Goal: Task Accomplishment & Management: Use online tool/utility

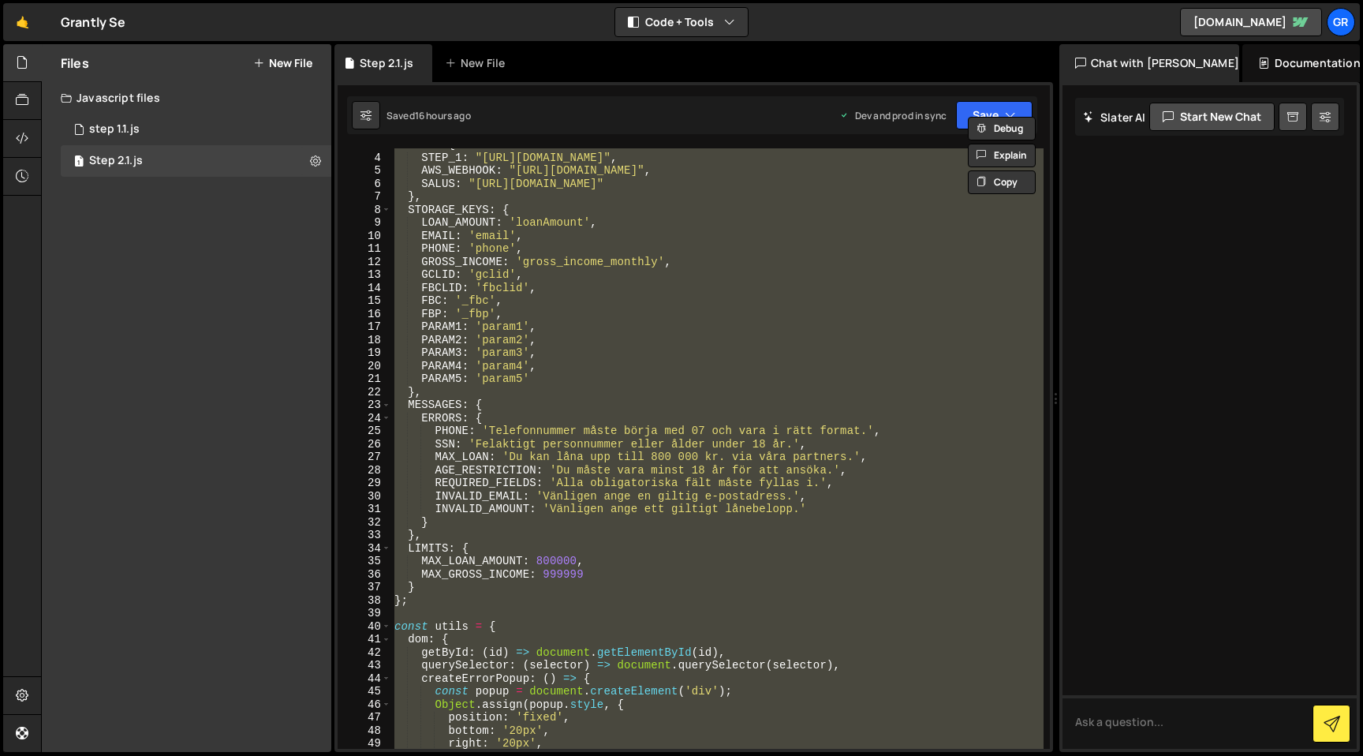
scroll to position [34, 0]
click at [753, 312] on div "URLS : { STEP_1 : "[URL][DOMAIN_NAME]" , AWS_WEBHOOK : "[URL][DOMAIN_NAME]" , S…" at bounding box center [717, 448] width 652 height 600
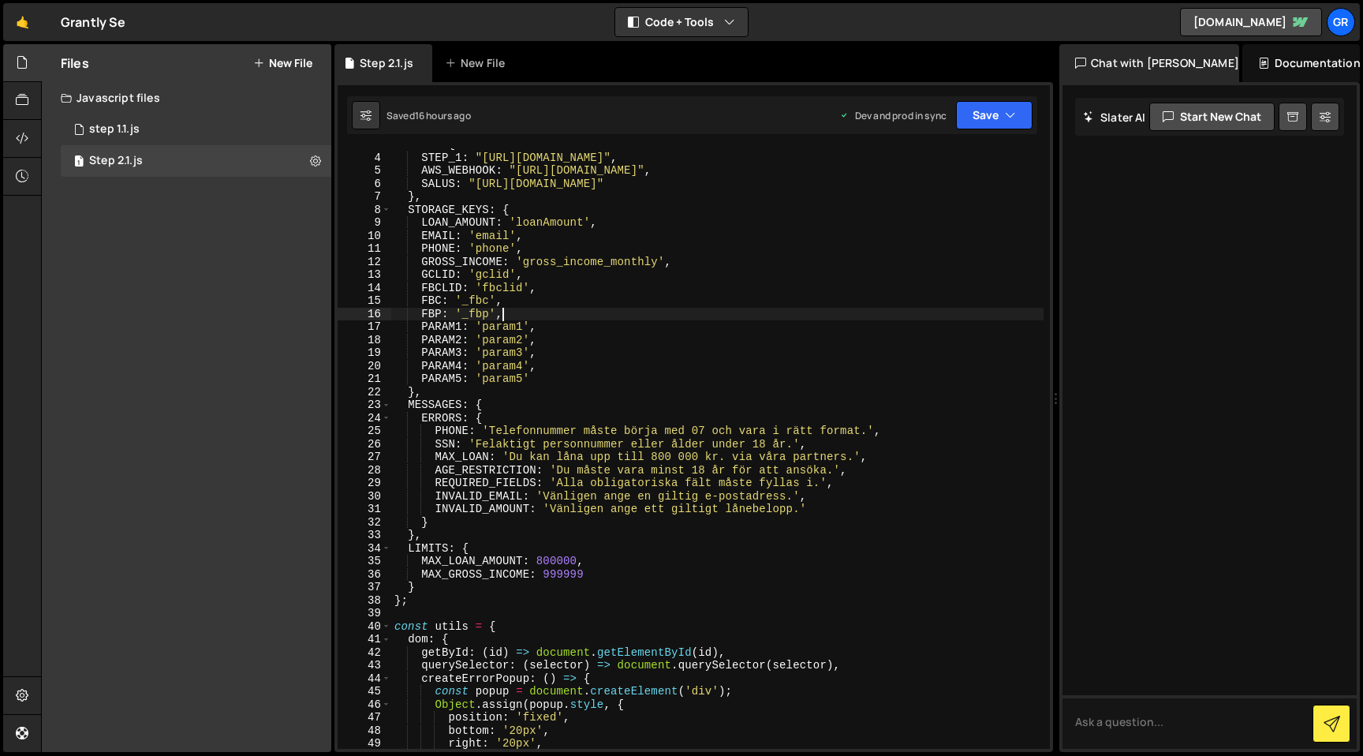
type textarea "};"
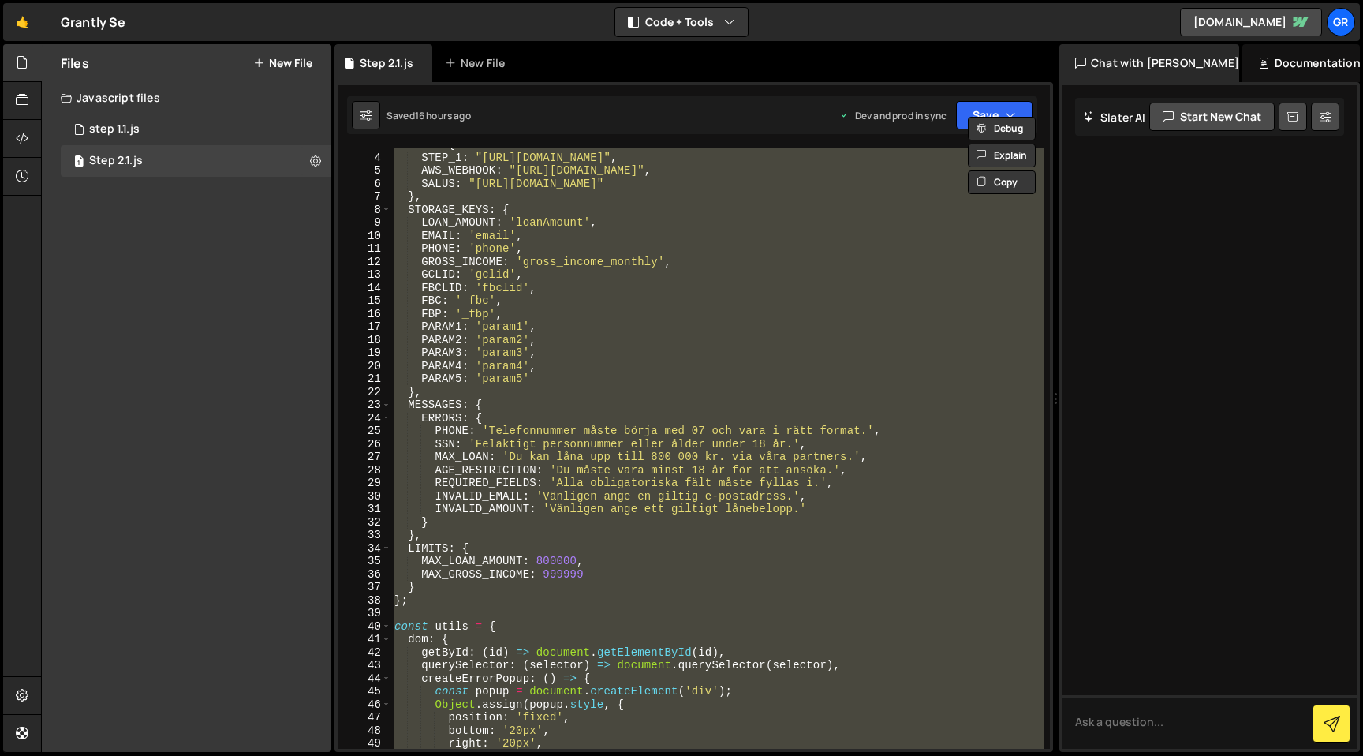
paste textarea
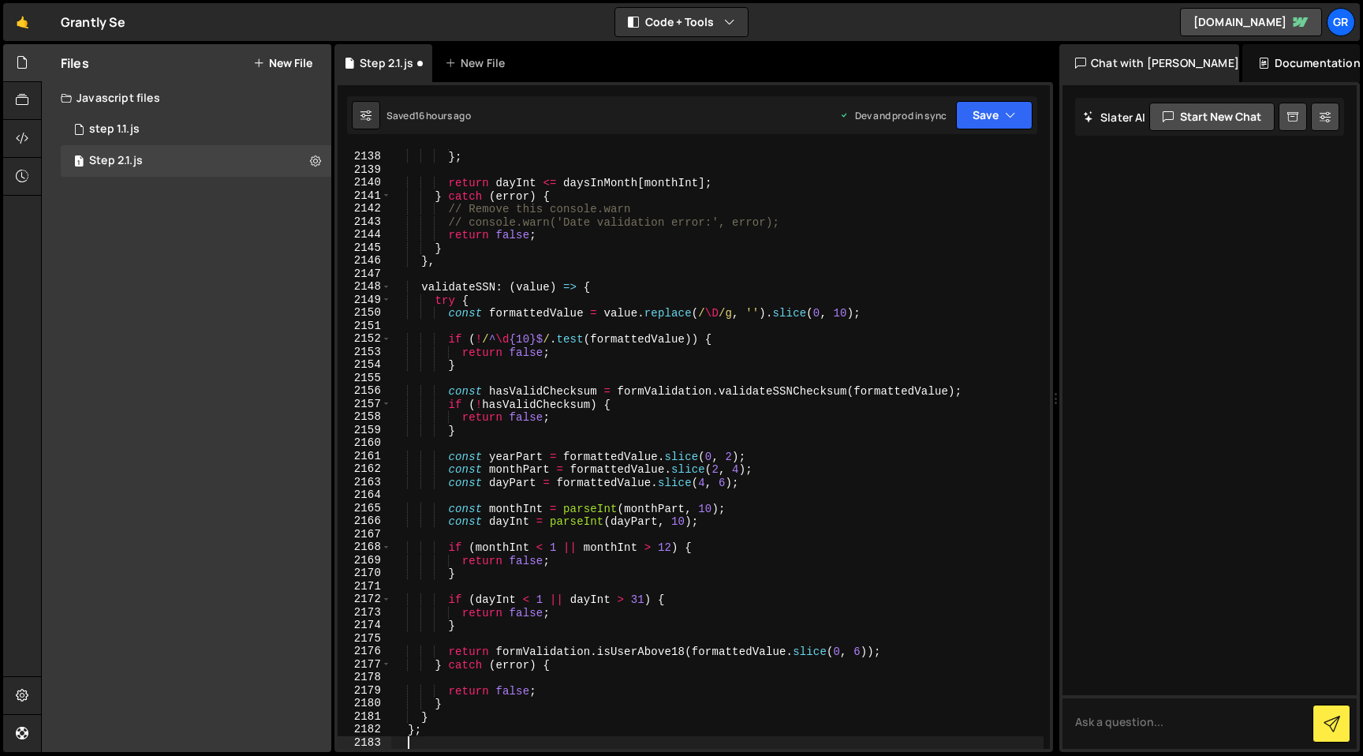
scroll to position [25251, 0]
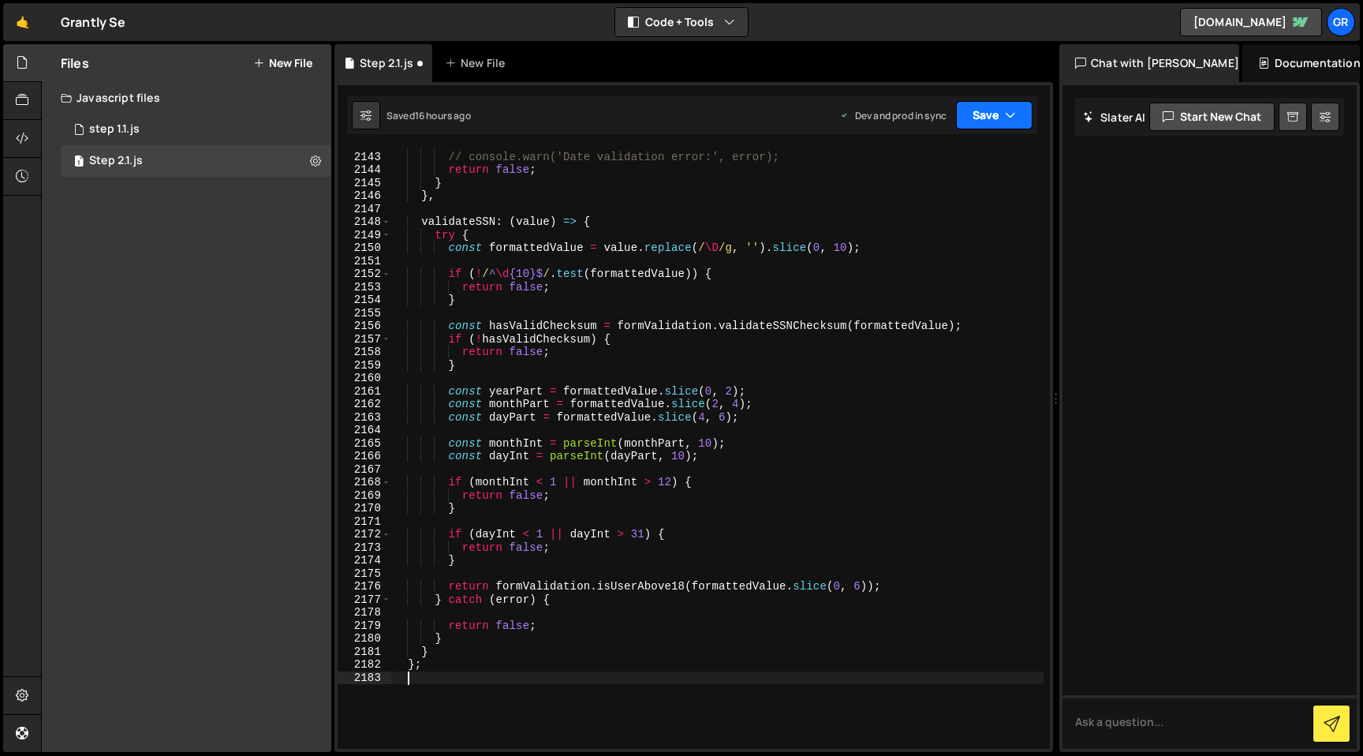
click at [1009, 119] on icon "button" at bounding box center [1010, 115] width 11 height 16
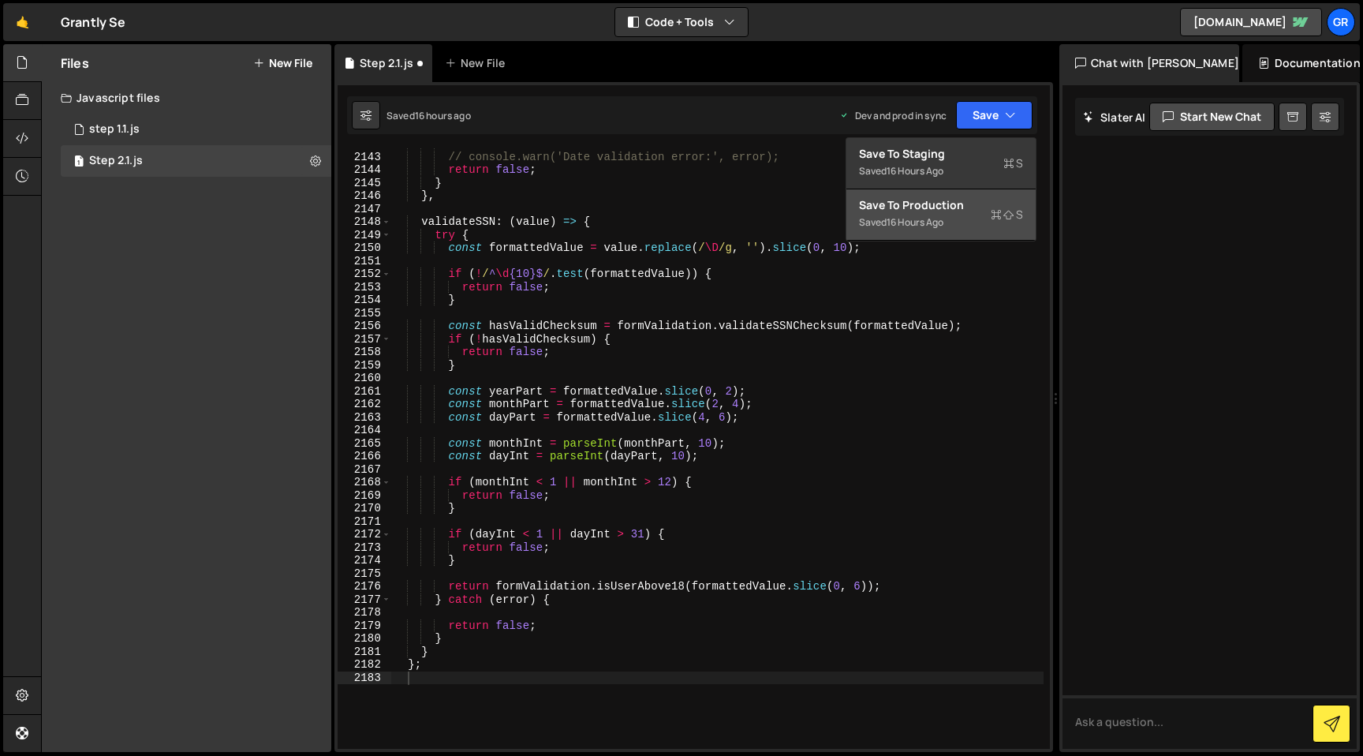
click at [974, 211] on div "Save to Production S" at bounding box center [941, 205] width 164 height 16
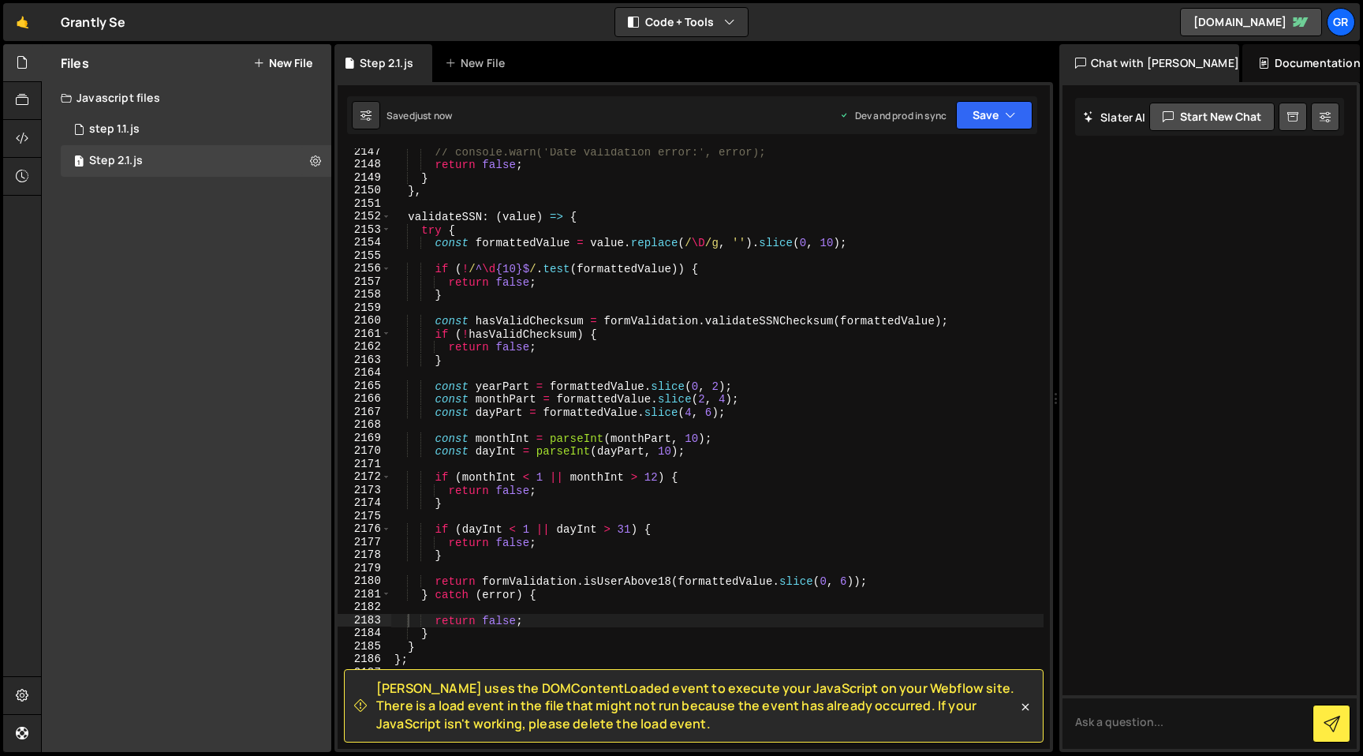
click at [518, 24] on div "🤙 Grantly Se ⚠️ Code is being edited in another browser Code + Tools Code Only …" at bounding box center [681, 22] width 1357 height 38
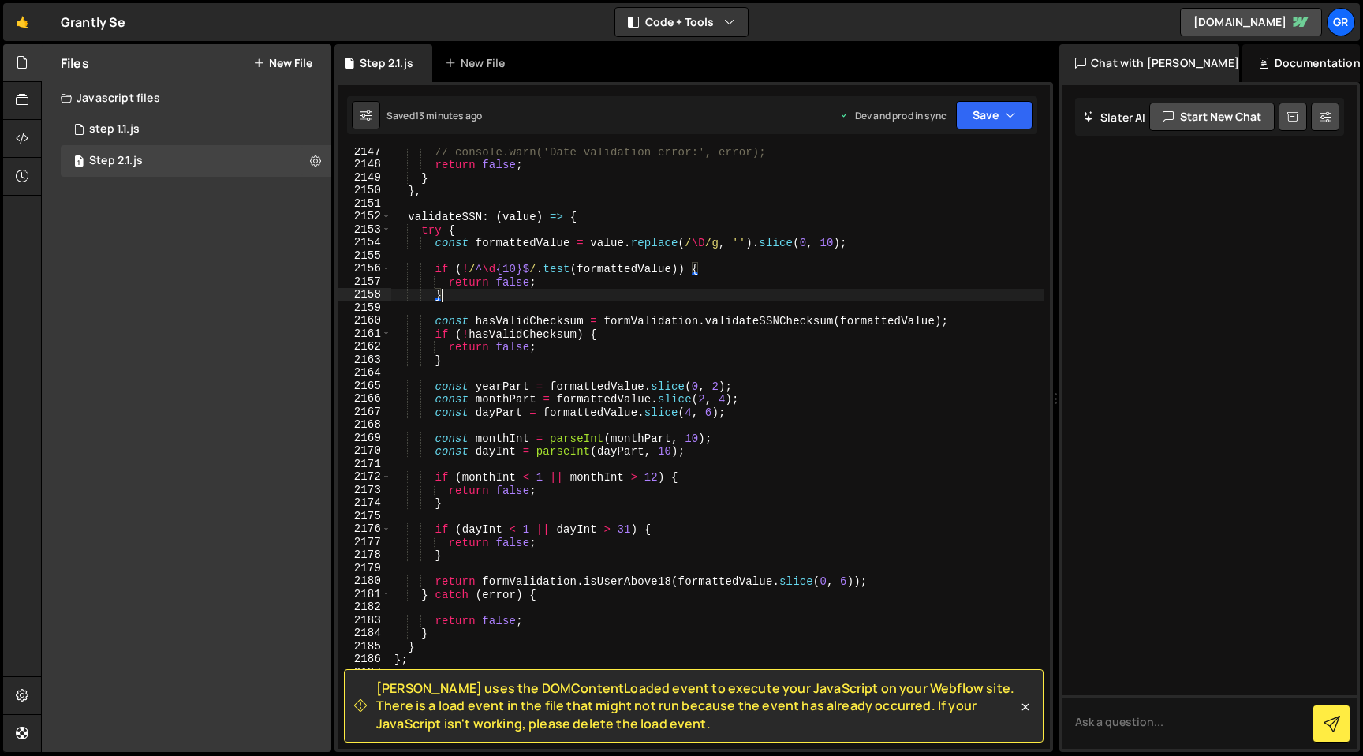
click at [656, 293] on div "// console.warn('Date validation error:', error); return false ; } } , validate…" at bounding box center [717, 458] width 652 height 626
type textarea "};"
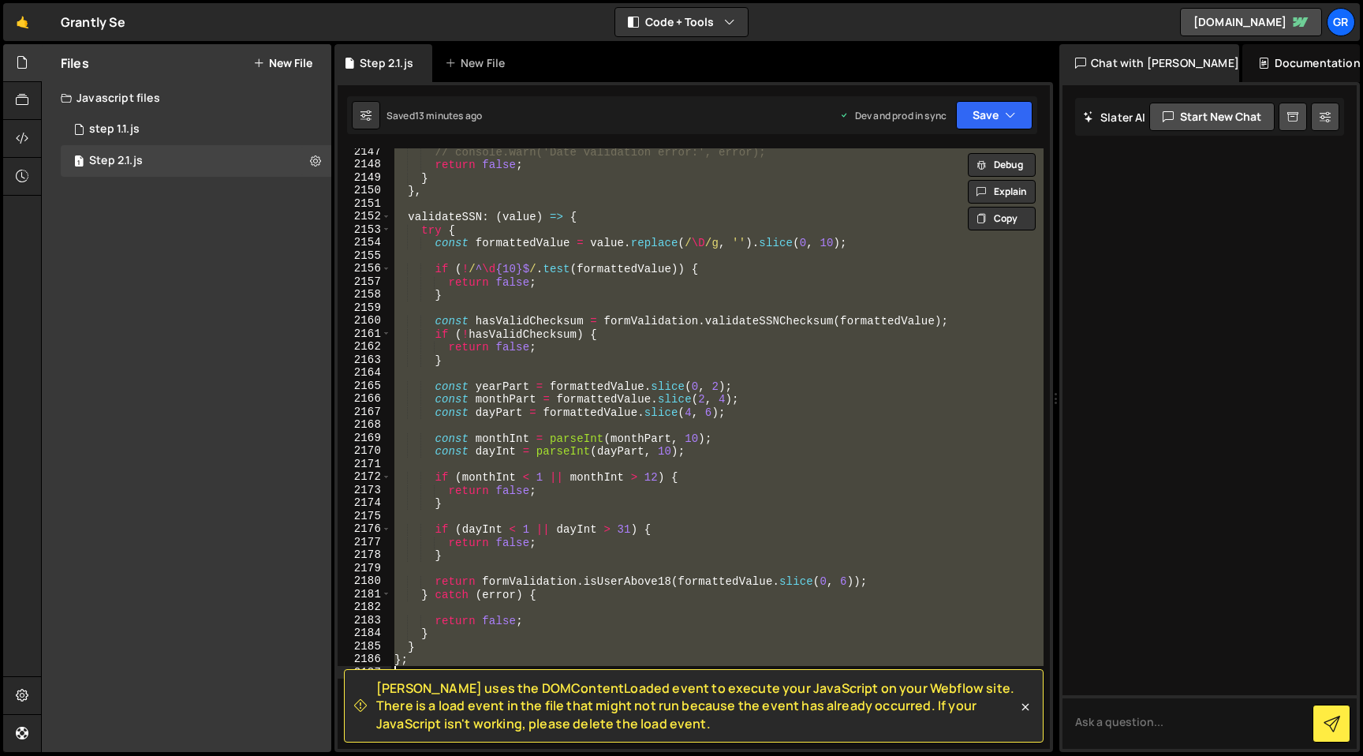
paste textarea
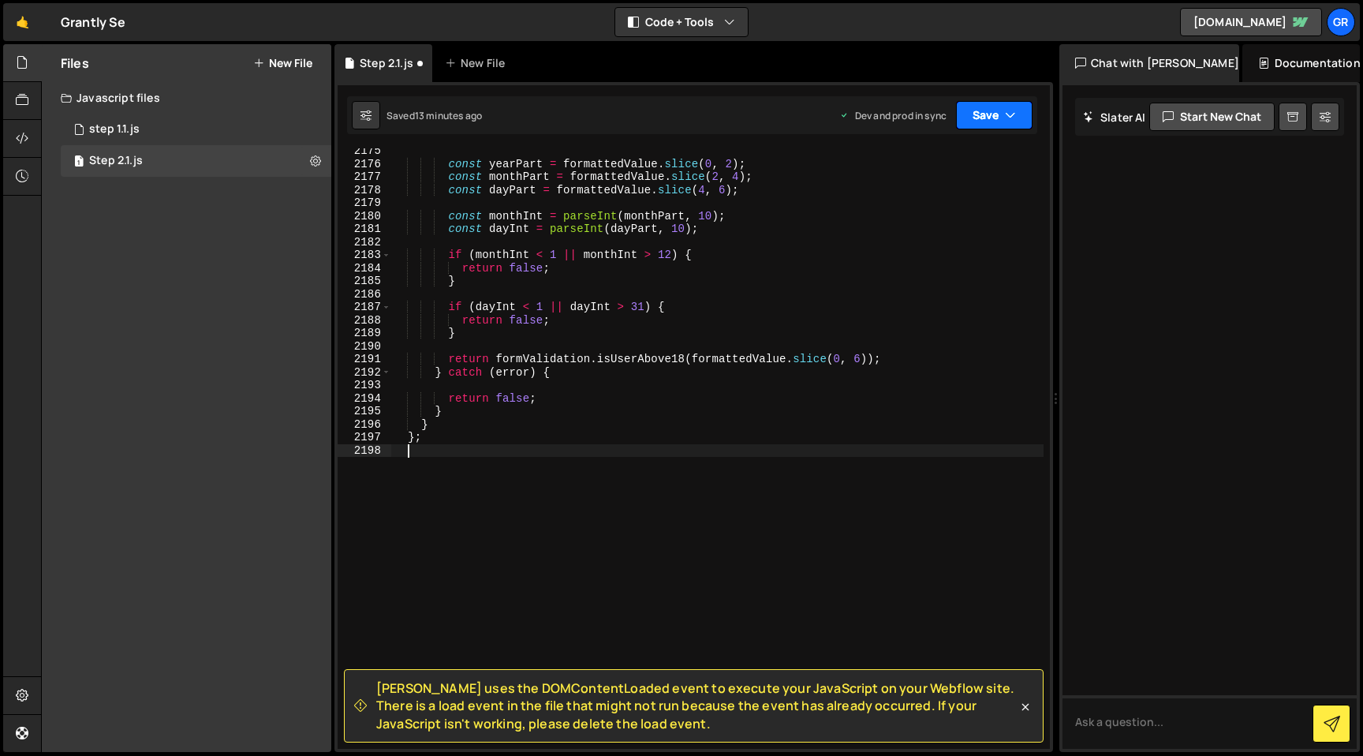
click at [1008, 120] on icon "button" at bounding box center [1010, 115] width 11 height 16
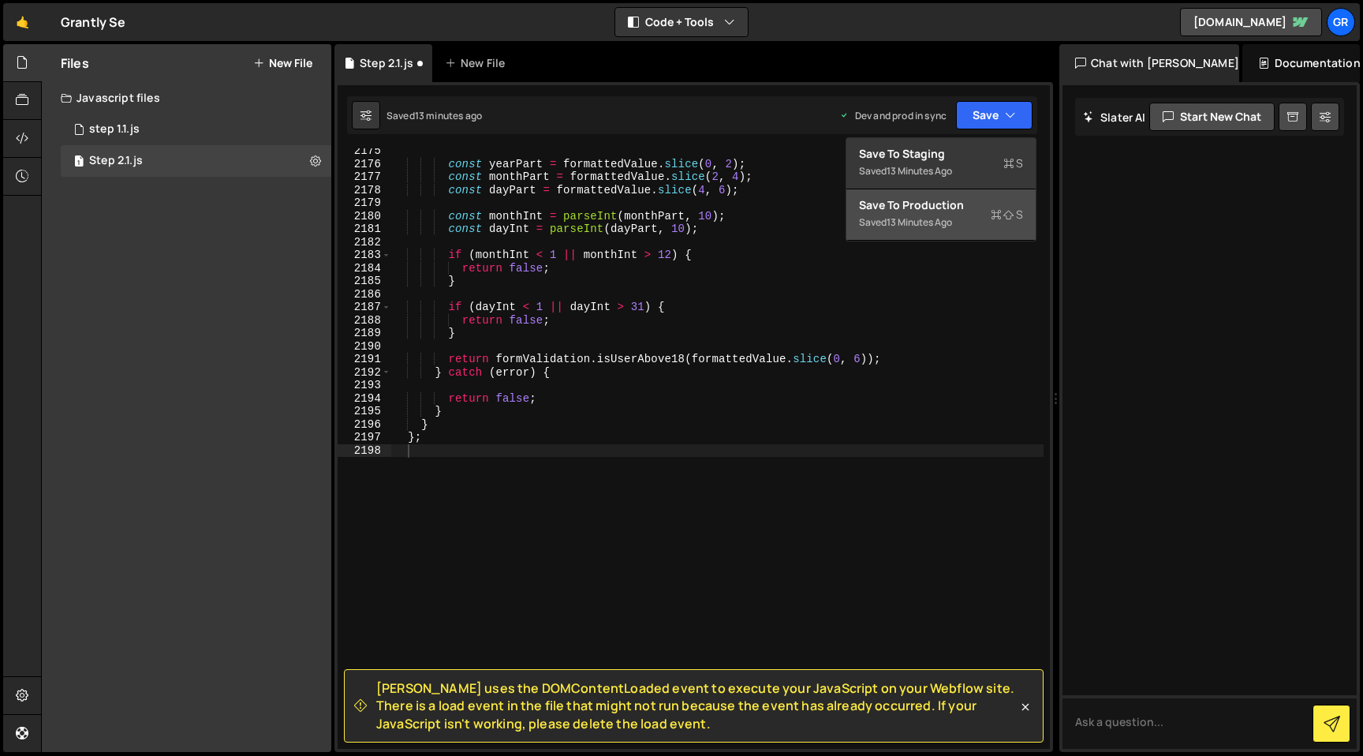
click at [977, 212] on div "Save to Production S" at bounding box center [941, 205] width 164 height 16
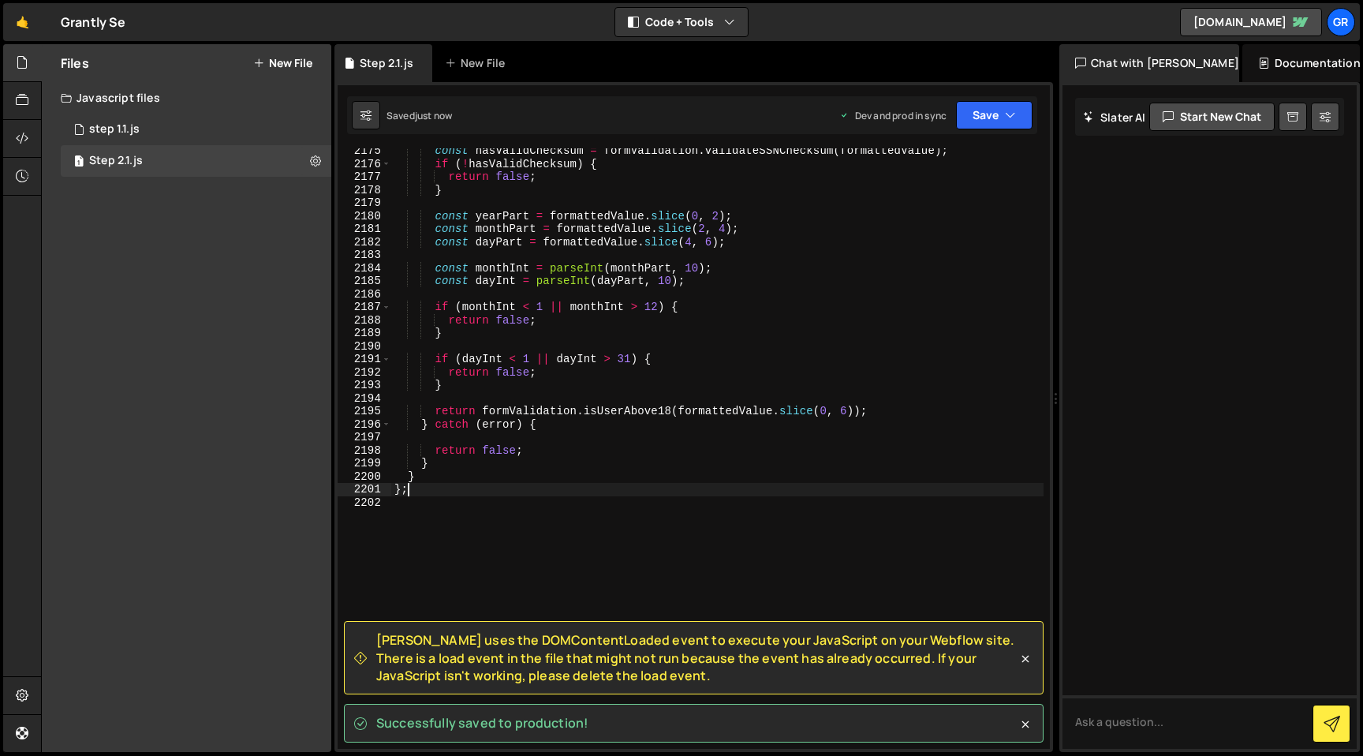
click at [708, 483] on div "const hasValidChecksum = formValidation . validateSSNChecksum ( formattedValue …" at bounding box center [717, 457] width 652 height 626
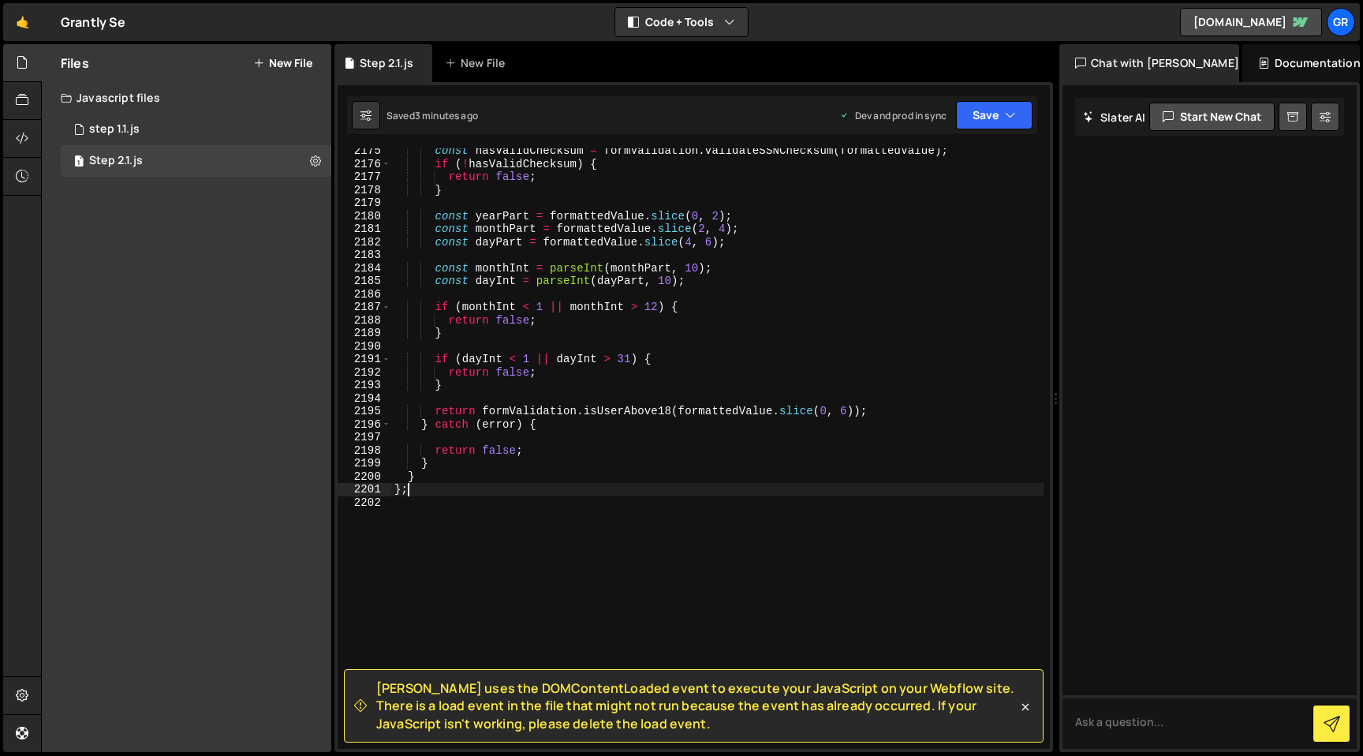
click at [488, 379] on div "const hasValidChecksum = formValidation . validateSSNChecksum ( formattedValue …" at bounding box center [717, 457] width 652 height 626
type textarea "};"
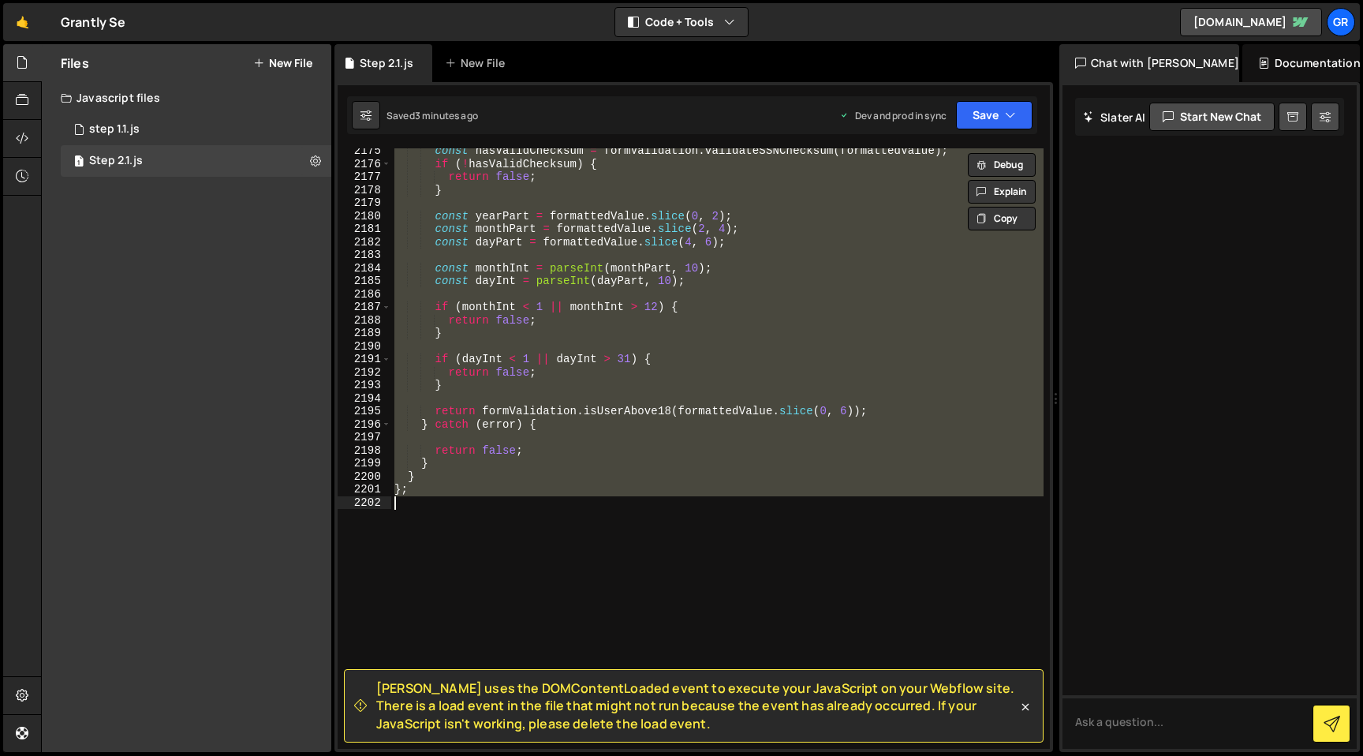
paste textarea
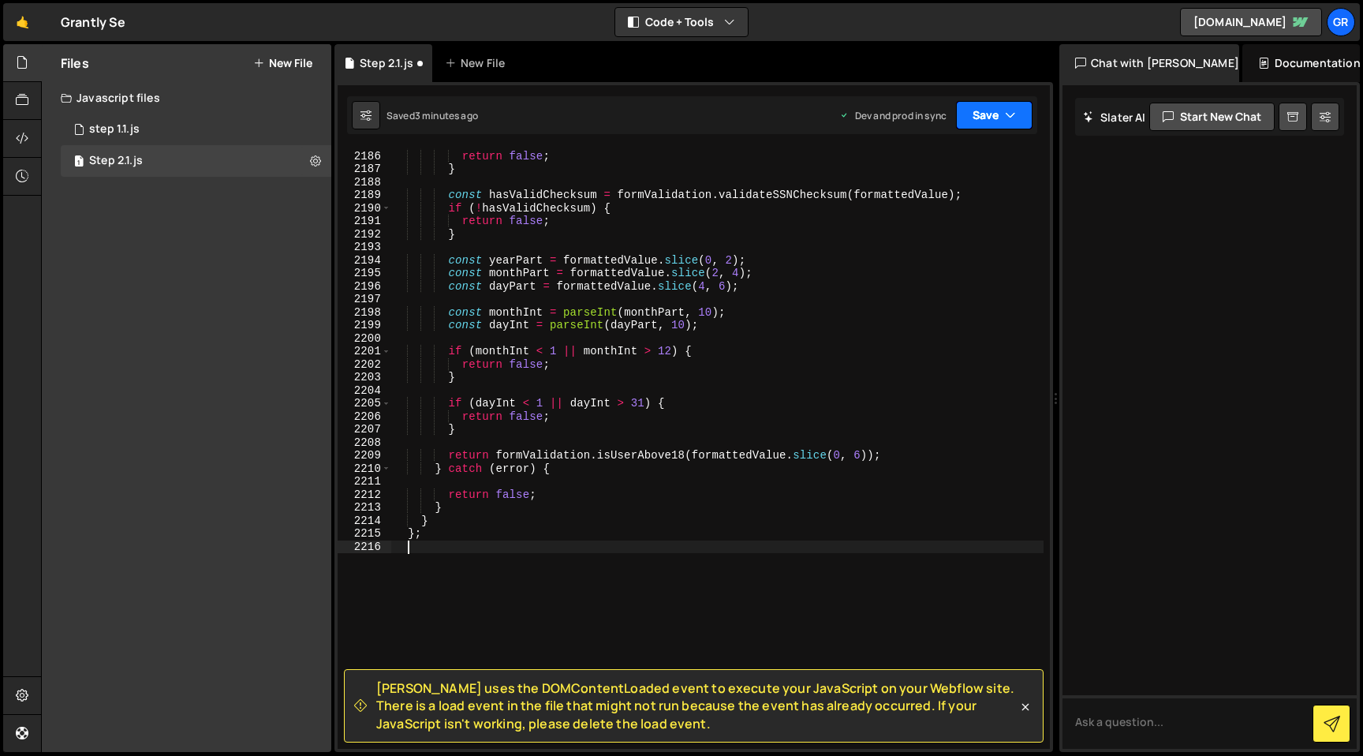
click at [1024, 117] on button "Save" at bounding box center [994, 115] width 77 height 28
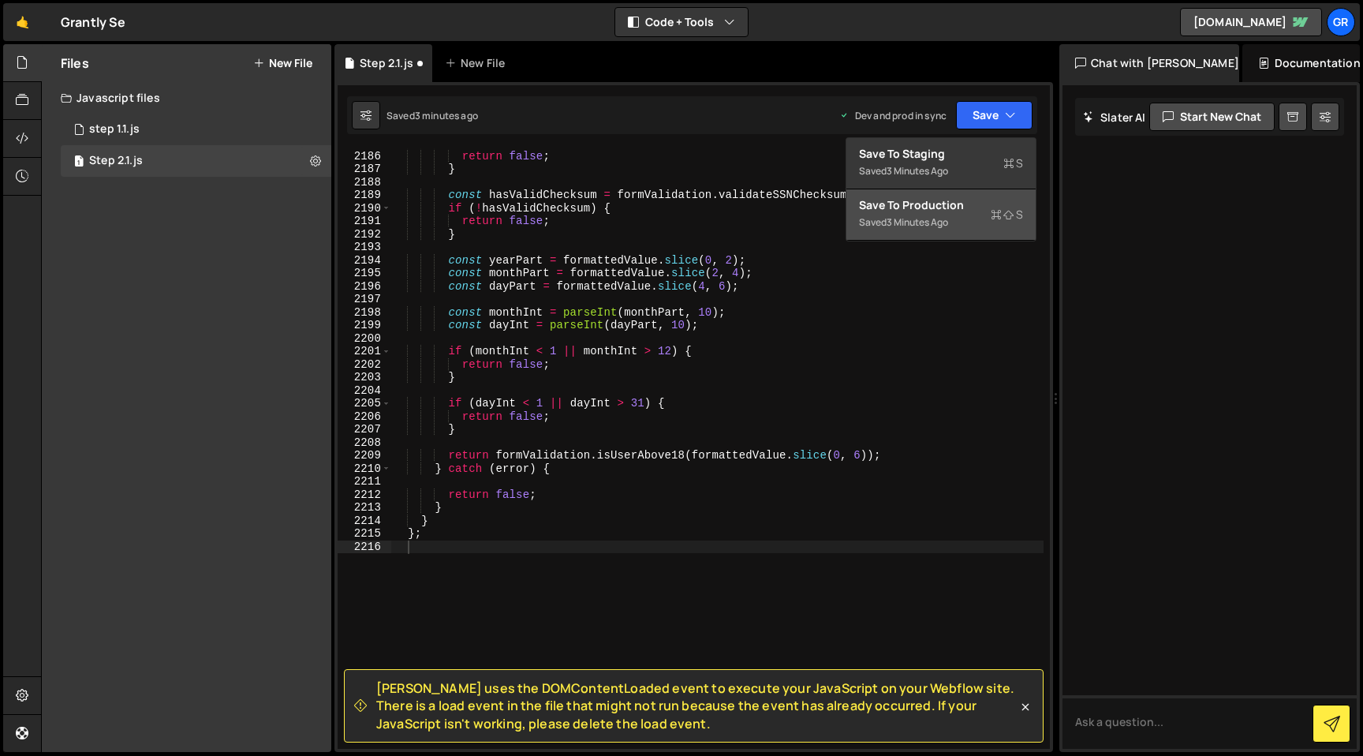
click at [970, 219] on div "Saved 3 minutes ago" at bounding box center [941, 222] width 164 height 19
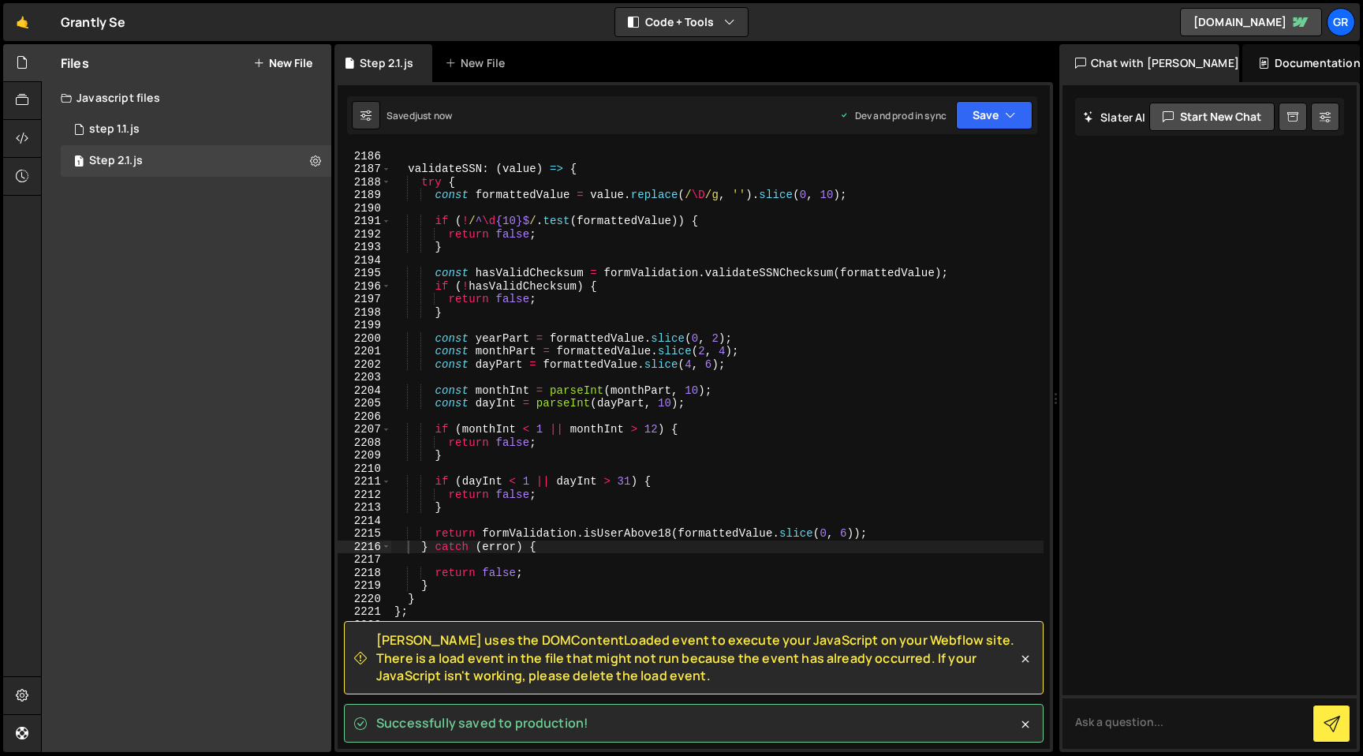
click at [824, 60] on div "Step 2.1.js New File" at bounding box center [694, 63] width 719 height 38
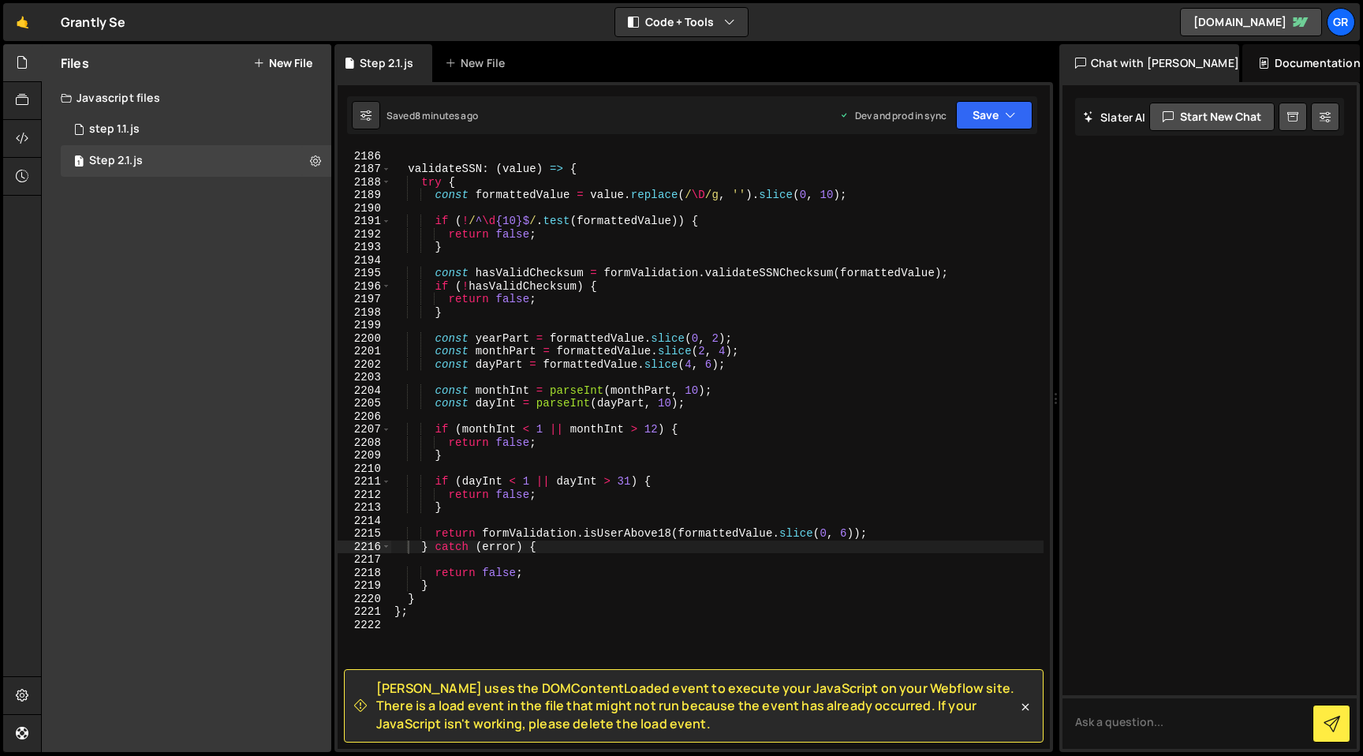
click at [568, 363] on div "} , validateSSN : ( value ) => { try { const formattedValue = value . replace (…" at bounding box center [717, 449] width 652 height 626
type textarea "};"
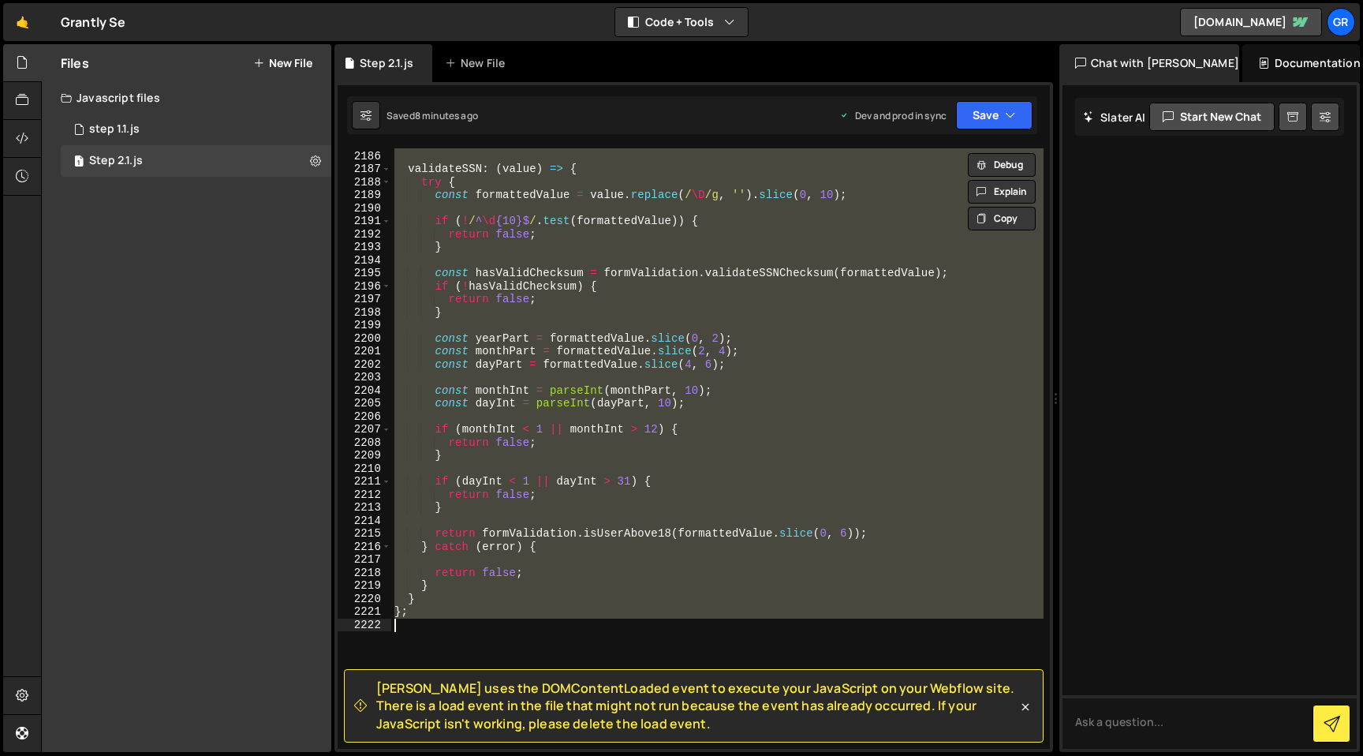
paste textarea
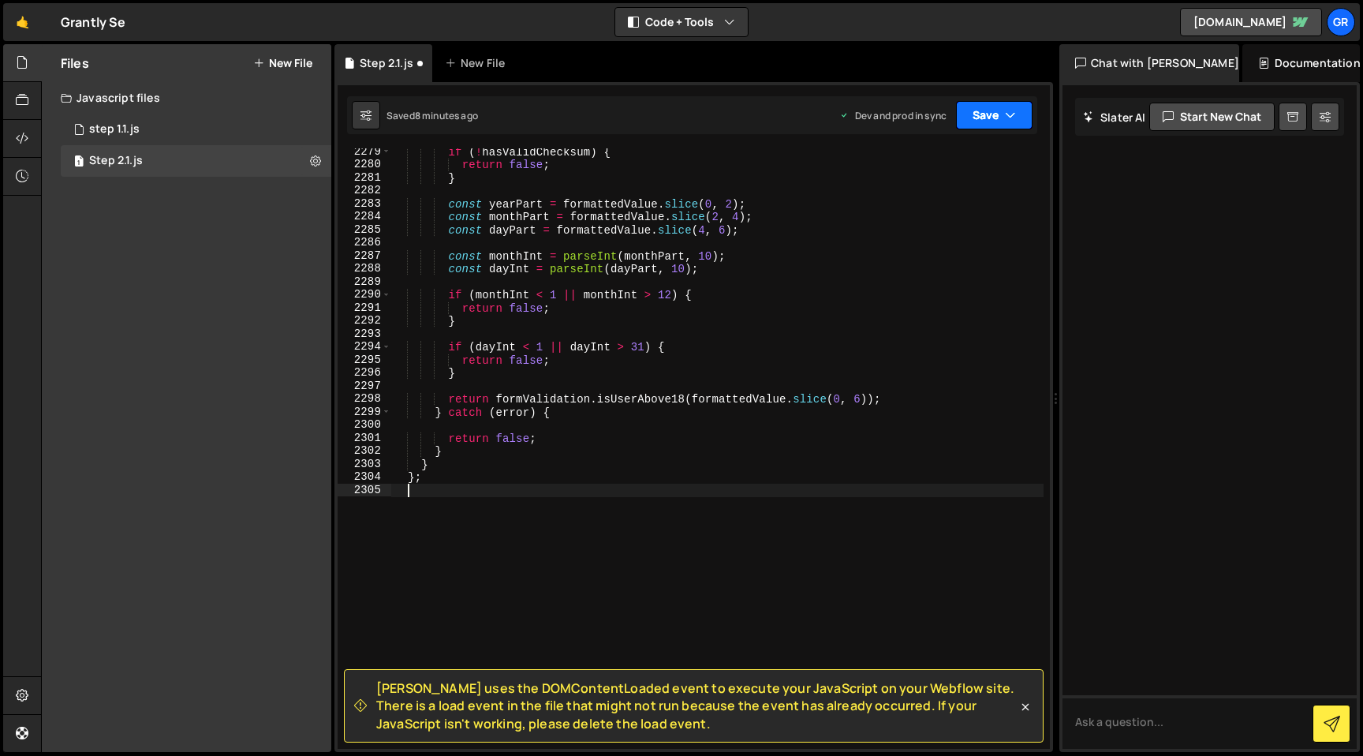
click at [1011, 111] on icon "button" at bounding box center [1010, 115] width 11 height 16
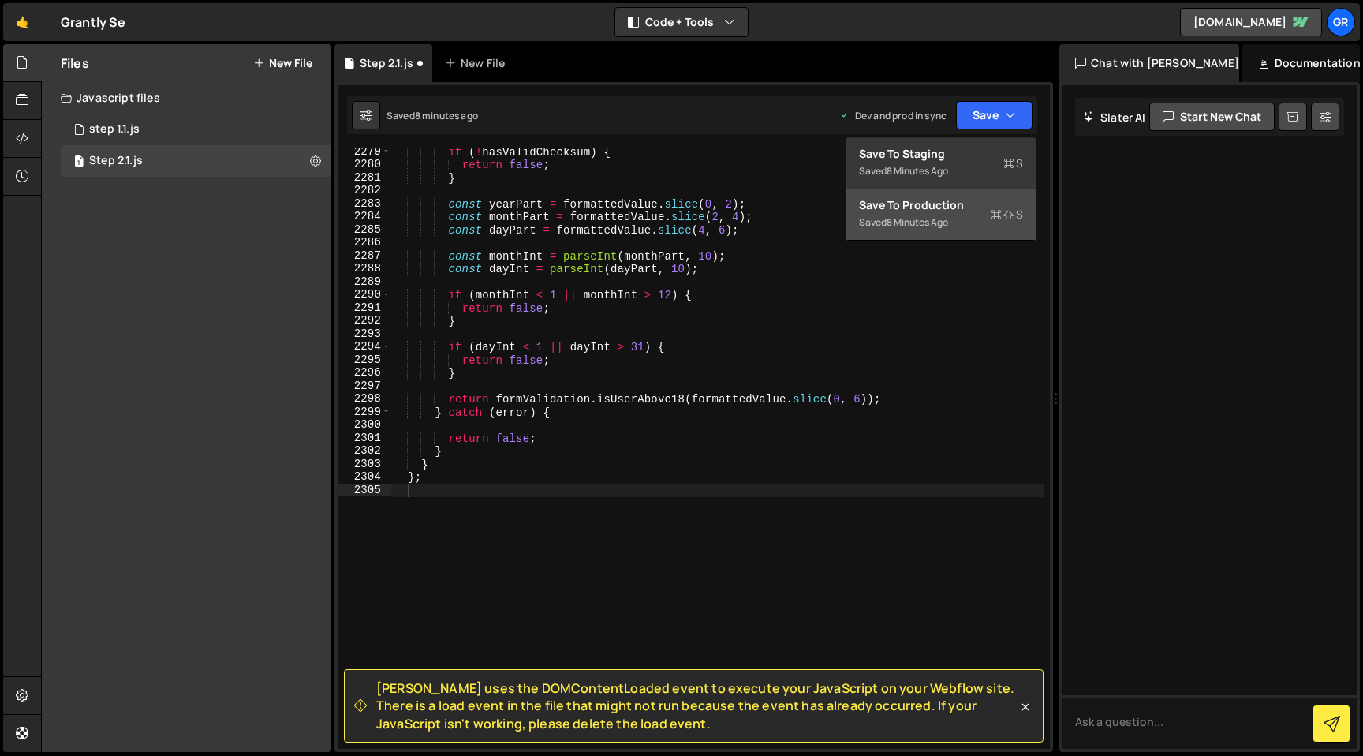
click at [990, 210] on div "Save to Production S" at bounding box center [941, 205] width 164 height 16
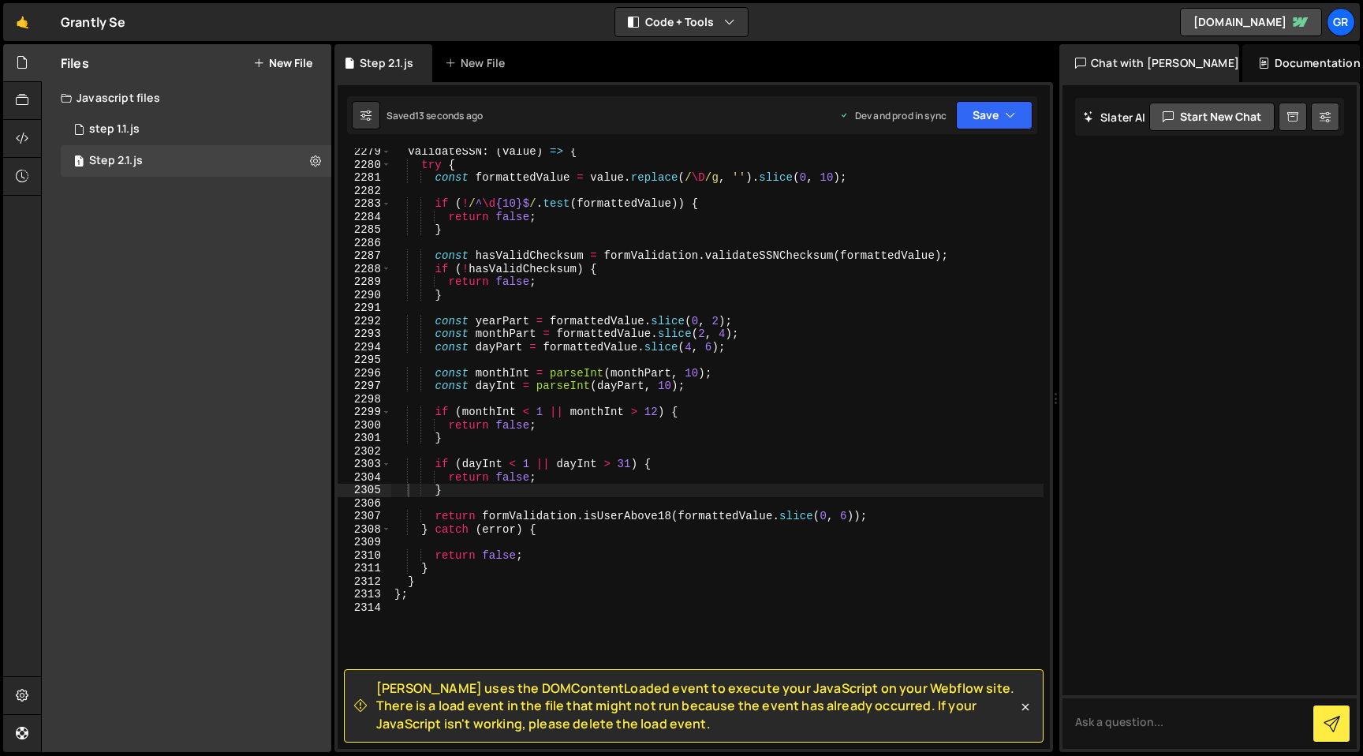
click at [815, 128] on div "Saved 13 seconds ago Dev and prod in sync Upgrade to Edit Save Save to Staging …" at bounding box center [692, 115] width 690 height 38
click at [420, 282] on div "validateSSN : ( value ) => { try { const formattedValue = value . replace ( / \…" at bounding box center [717, 458] width 652 height 626
click at [639, 292] on div "validateSSN : ( value ) => { try { const formattedValue = value . replace ( / \…" at bounding box center [717, 458] width 652 height 626
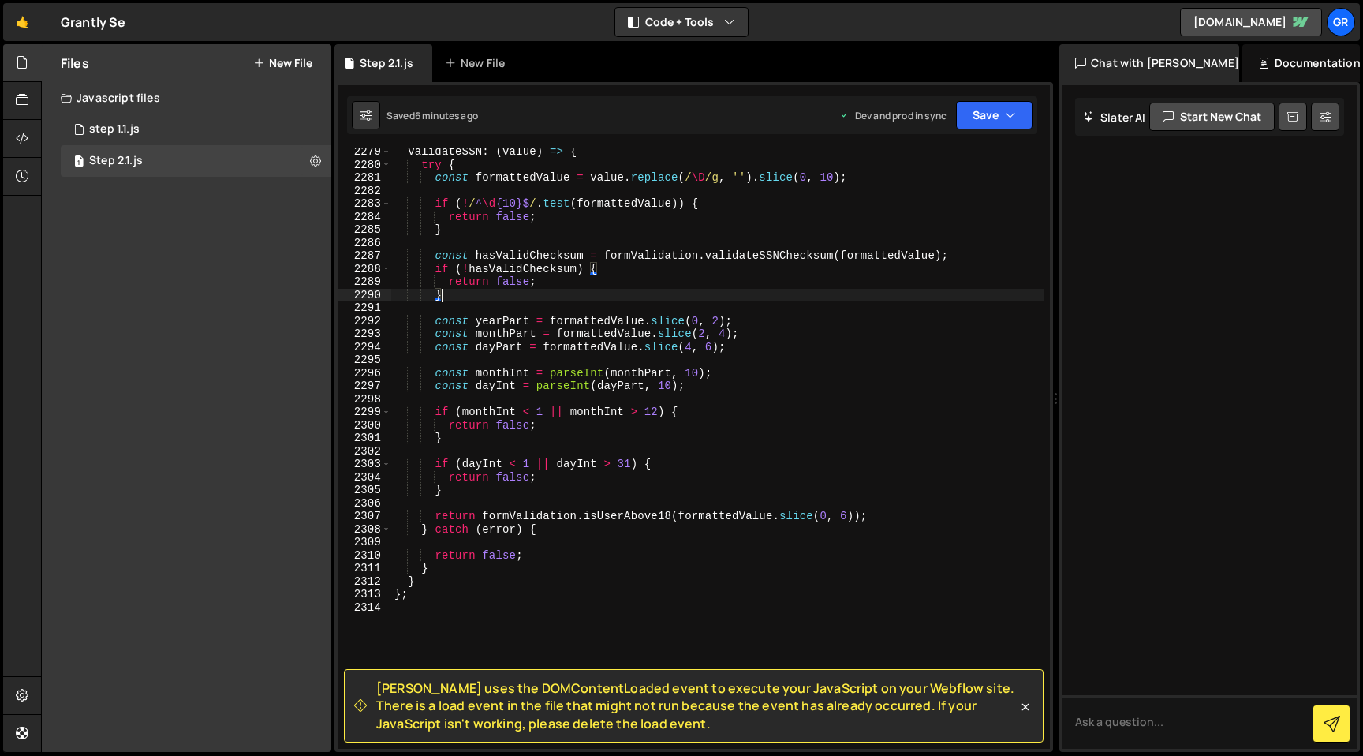
type textarea "};"
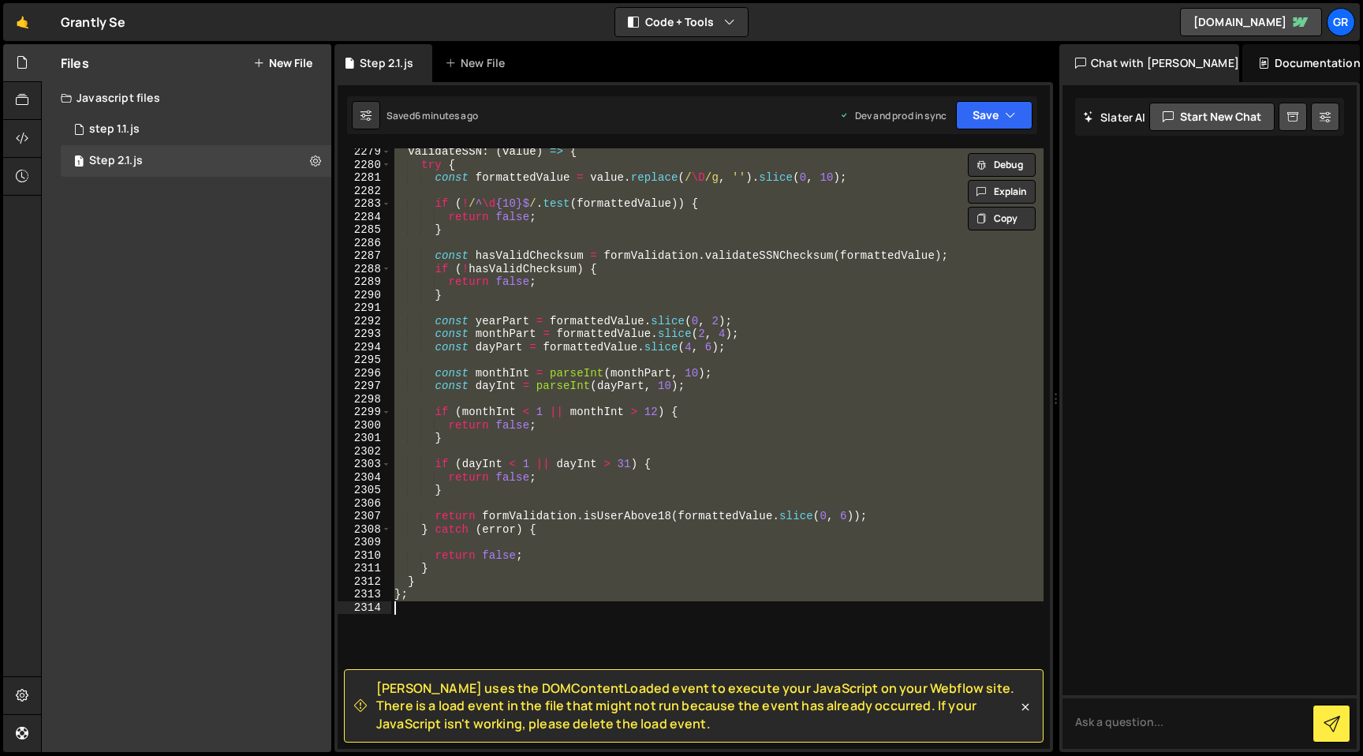
paste textarea
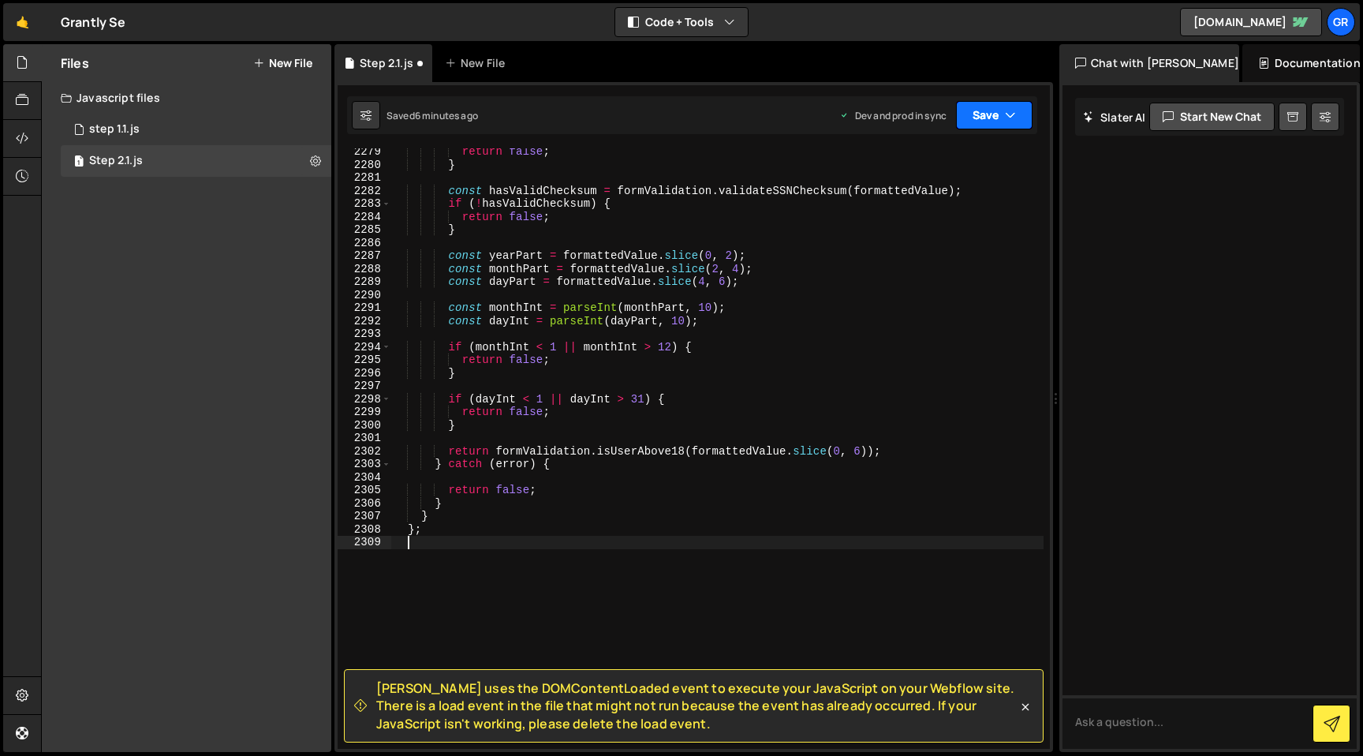
click at [1015, 110] on icon "button" at bounding box center [1010, 115] width 11 height 16
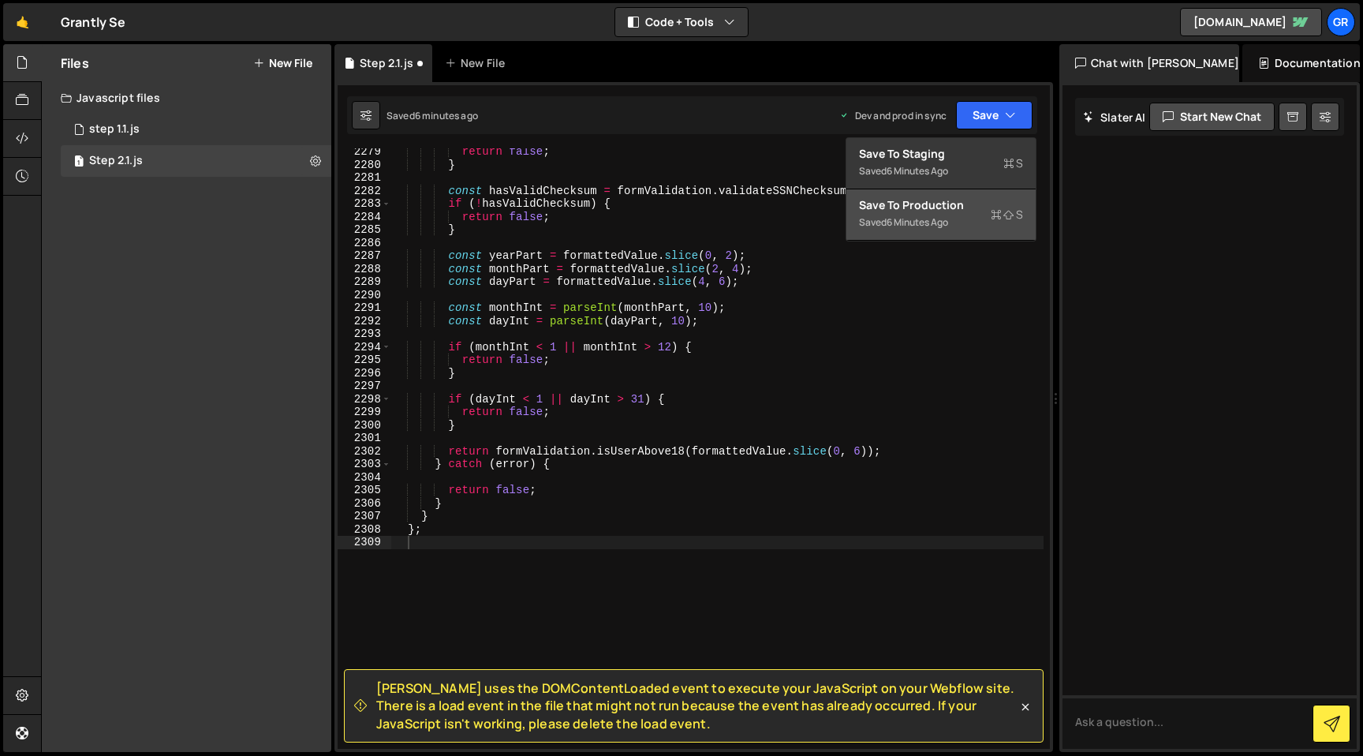
click at [986, 213] on div "Saved 6 minutes ago" at bounding box center [941, 222] width 164 height 19
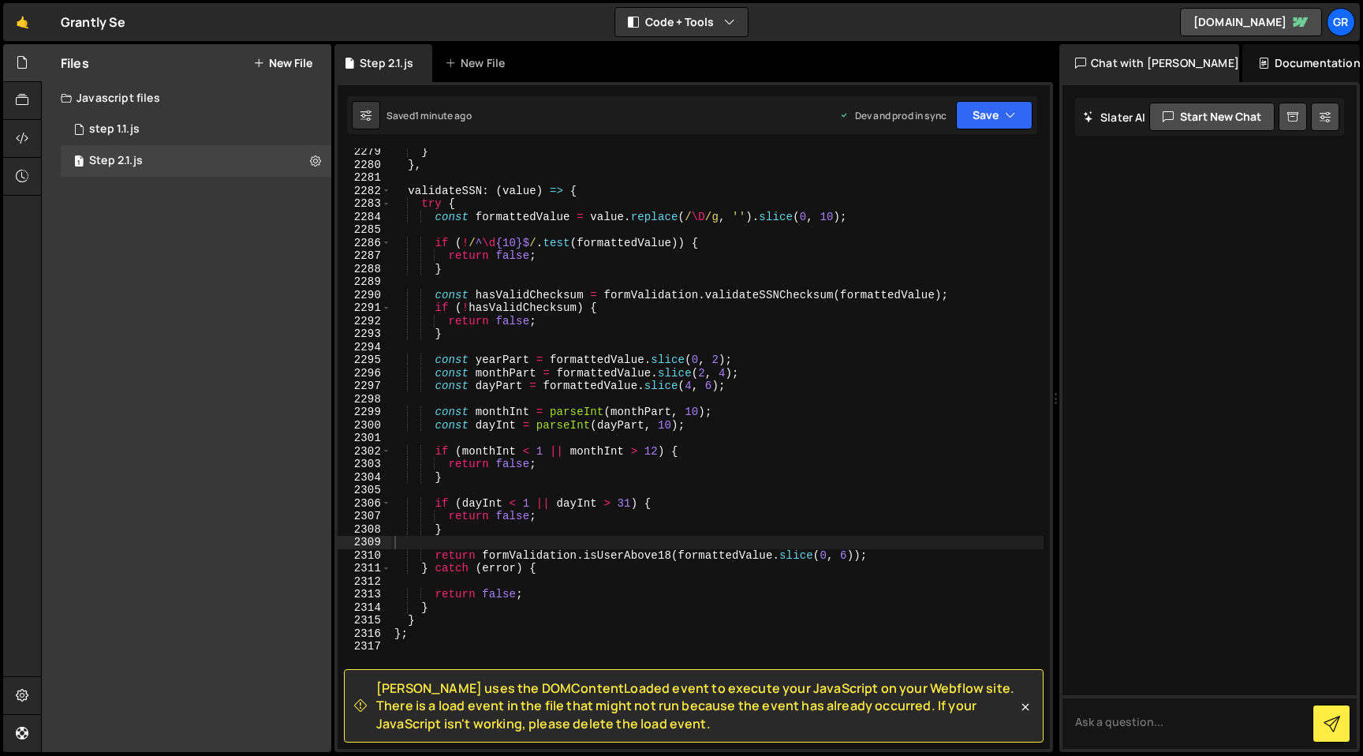
click at [629, 495] on div "} } , validateSSN : ( value ) => { try { const formattedValue = value . replace…" at bounding box center [717, 458] width 652 height 626
click at [1026, 125] on button "Save" at bounding box center [994, 115] width 77 height 28
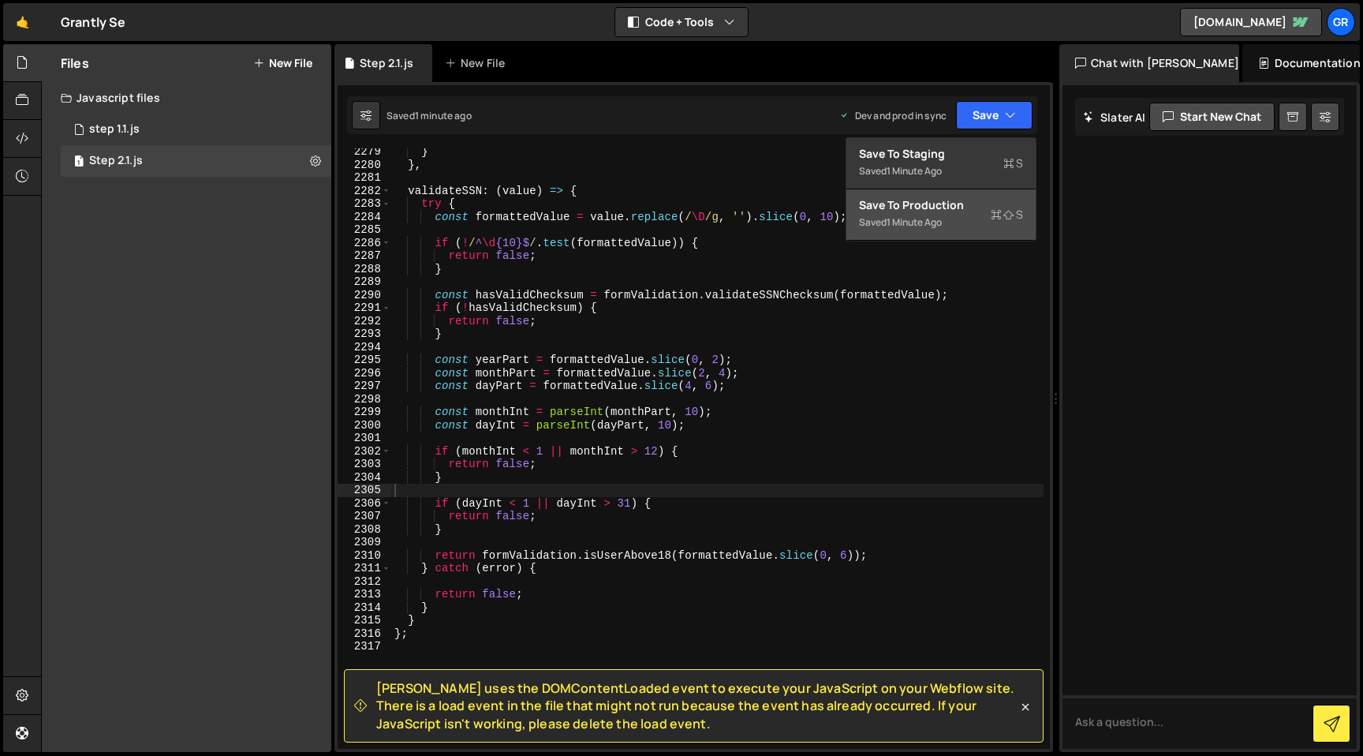
click at [962, 209] on div "Save to Production S" at bounding box center [941, 205] width 164 height 16
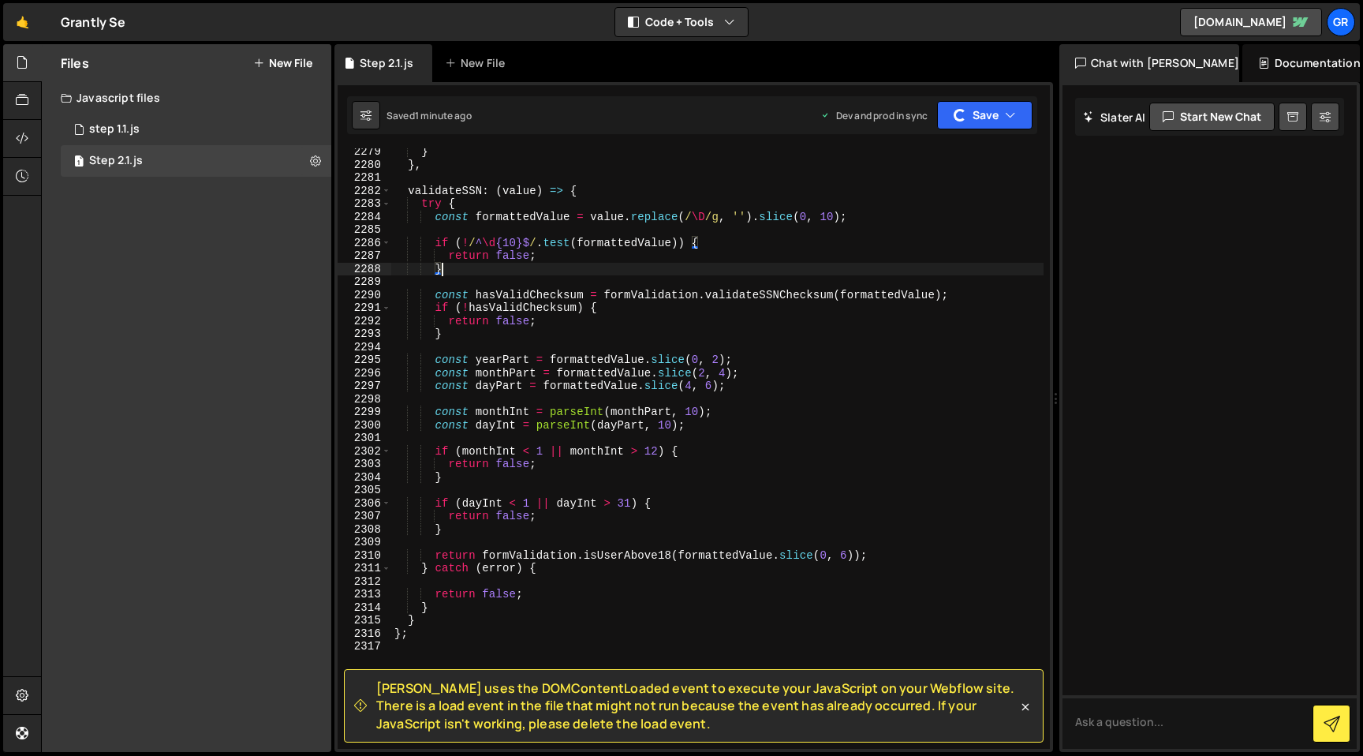
click at [866, 264] on div "} } , validateSSN : ( value ) => { try { const formattedValue = value . replace…" at bounding box center [717, 458] width 652 height 626
click at [830, 99] on div "Saved 1 minute ago Dev and prod in sync Upgrade to Edit Save Save to Staging S …" at bounding box center [692, 115] width 690 height 38
click at [614, 215] on div "} } , validateSSN : ( value ) => { try { const formattedValue = value . replace…" at bounding box center [717, 458] width 652 height 626
type textarea "};"
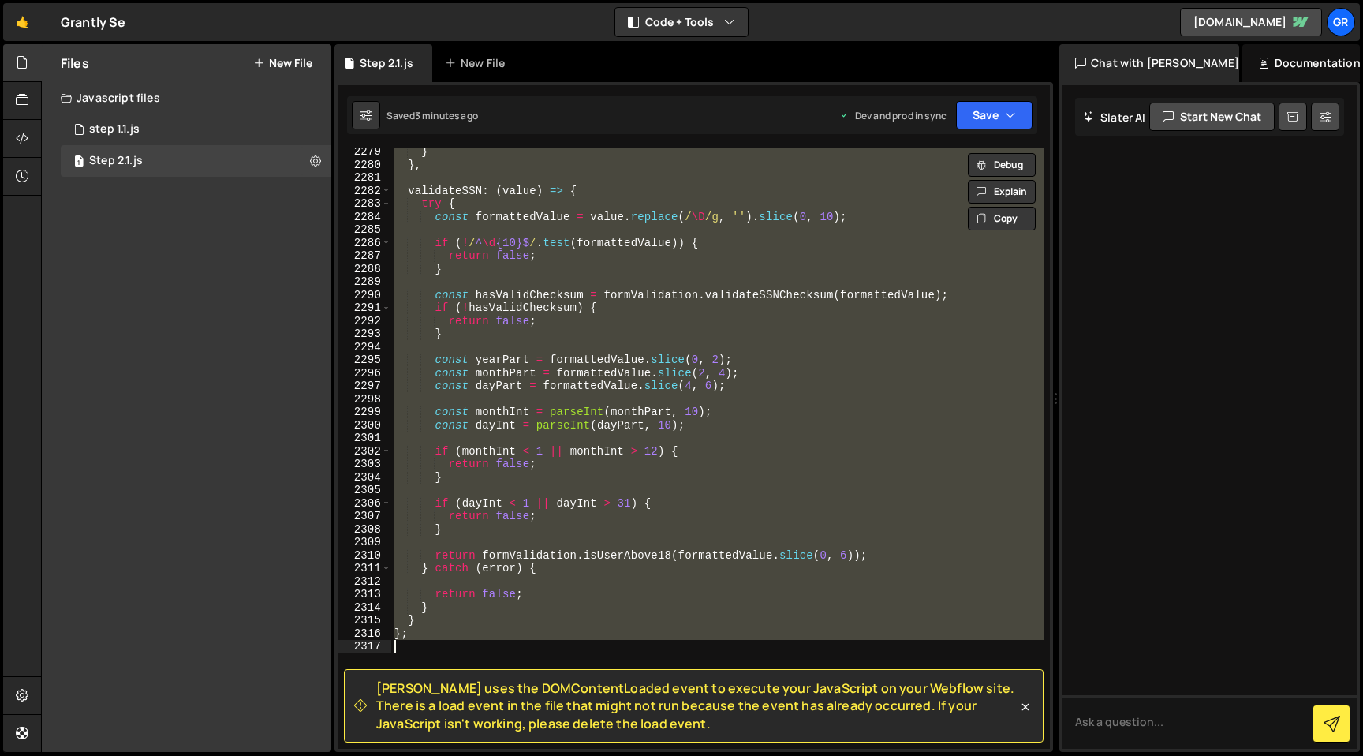
paste textarea
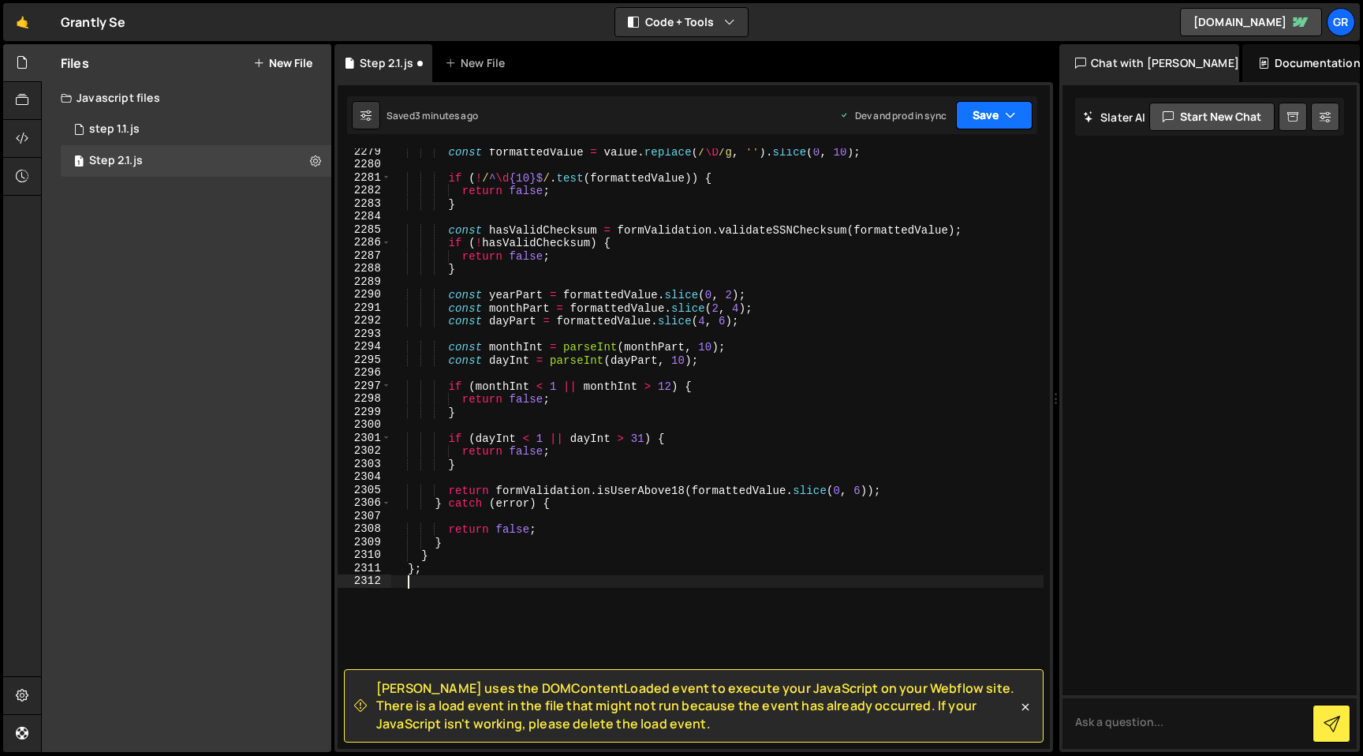
click at [1030, 126] on button "Save" at bounding box center [994, 115] width 77 height 28
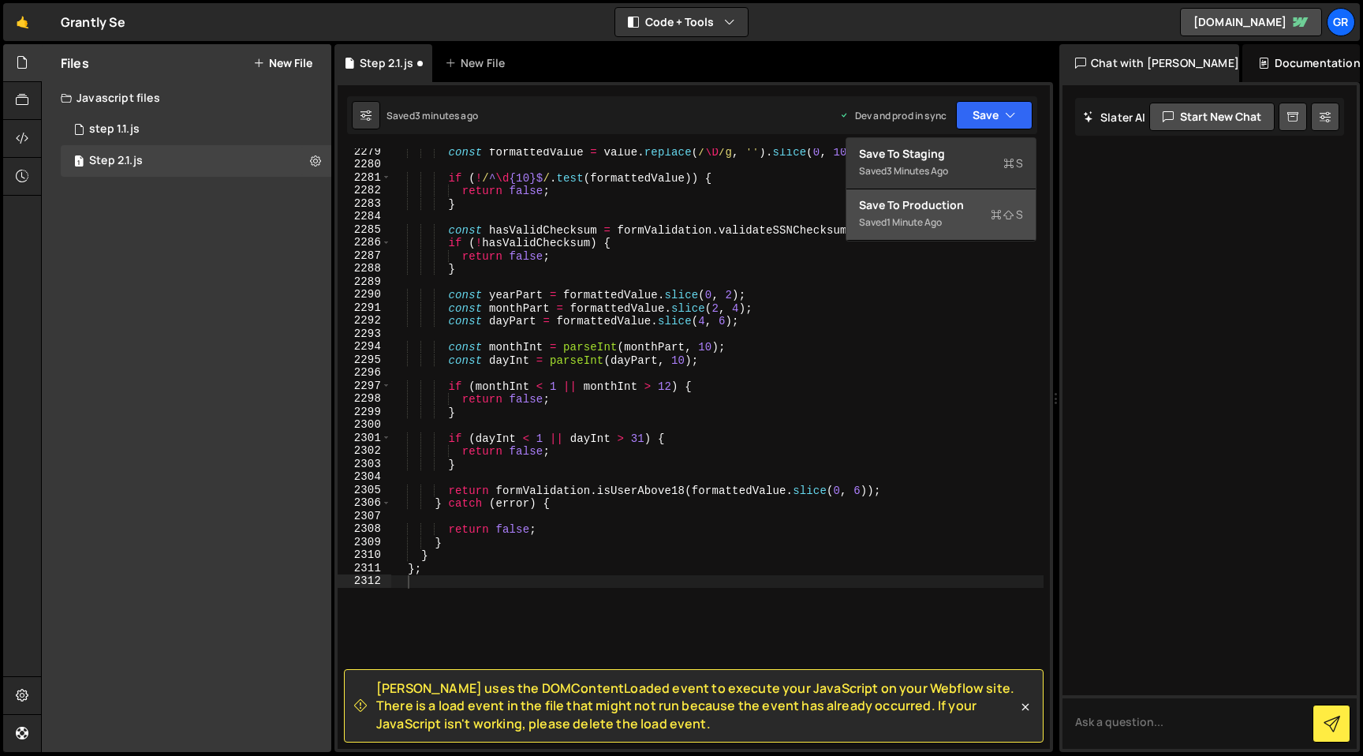
click at [973, 207] on div "Save to Production S" at bounding box center [941, 205] width 164 height 16
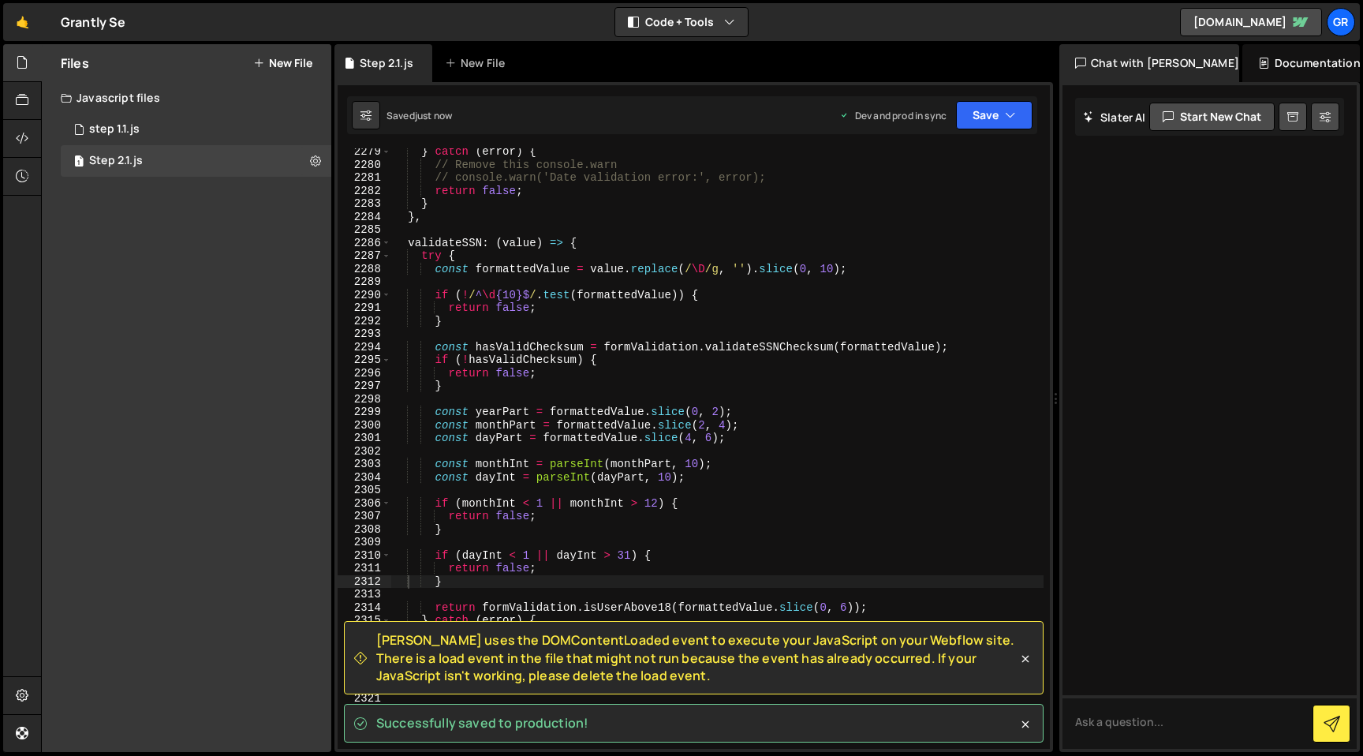
type textarea "},"
click at [628, 211] on div "} catch ( error ) { // Remove this console.warn // console.warn('Date validatio…" at bounding box center [717, 458] width 652 height 626
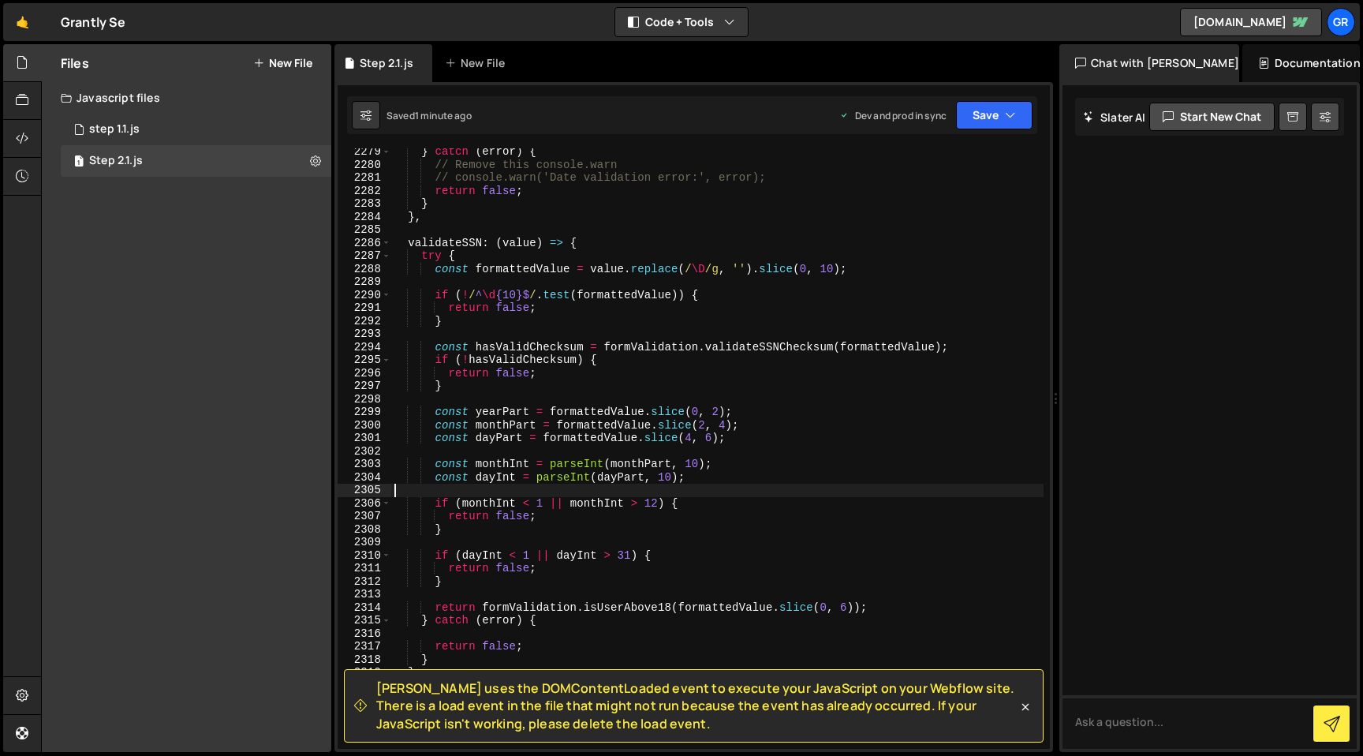
click at [719, 491] on div "} catch ( error ) { // Remove this console.warn // console.warn('Date validatio…" at bounding box center [717, 458] width 652 height 626
click at [767, 524] on div "} catch ( error ) { // Remove this console.warn // console.warn('Date validatio…" at bounding box center [717, 458] width 652 height 626
click at [624, 423] on div "} catch ( error ) { // Remove this console.warn // console.warn('Date validatio…" at bounding box center [717, 458] width 652 height 626
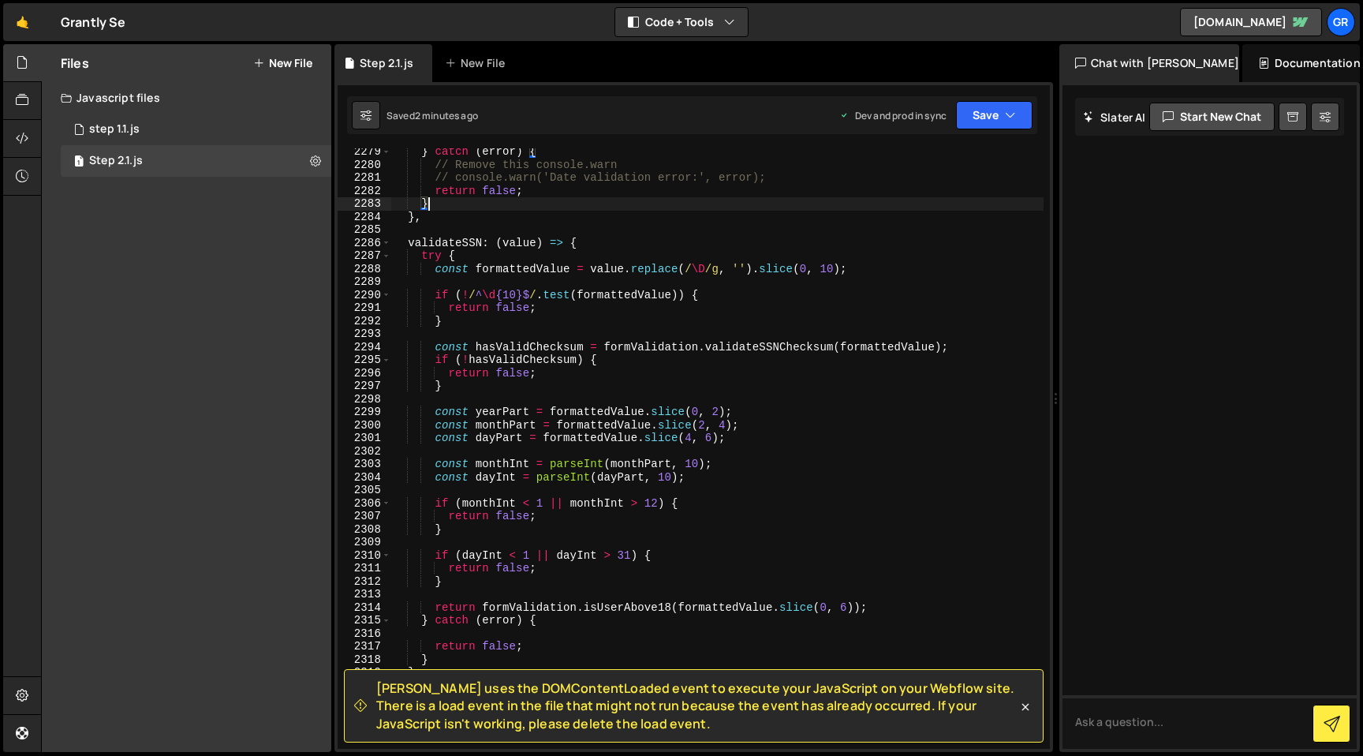
click at [479, 200] on div "} catch ( error ) { // Remove this console.warn // console.warn('Date validatio…" at bounding box center [717, 458] width 652 height 626
type textarea "};"
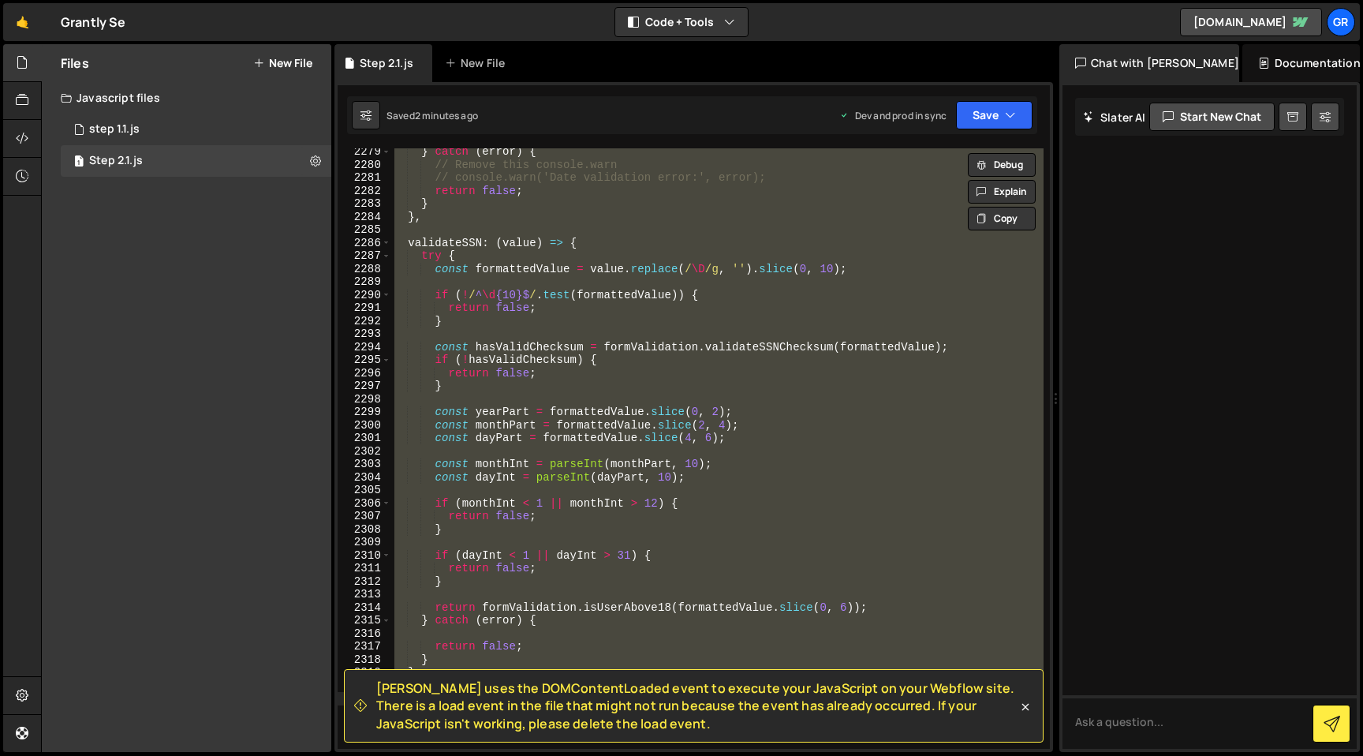
paste textarea
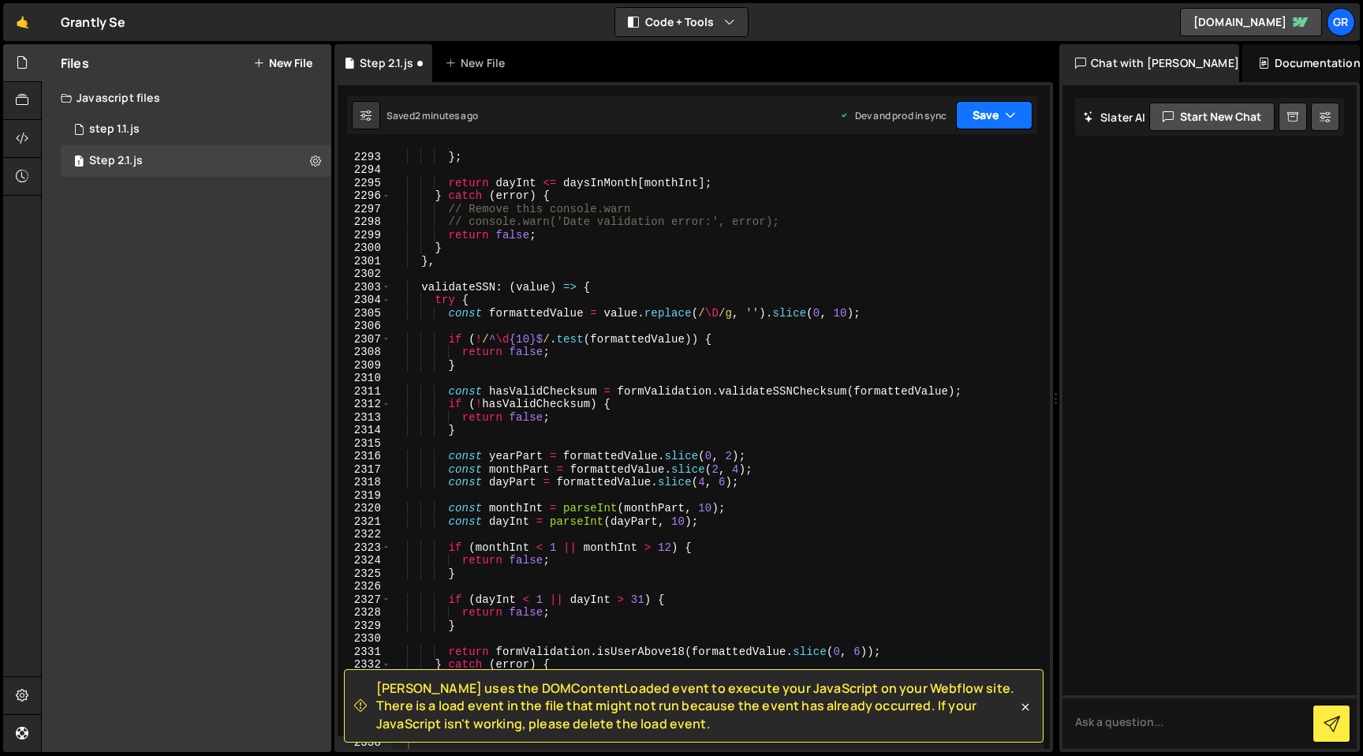
click at [1024, 117] on button "Save" at bounding box center [994, 115] width 77 height 28
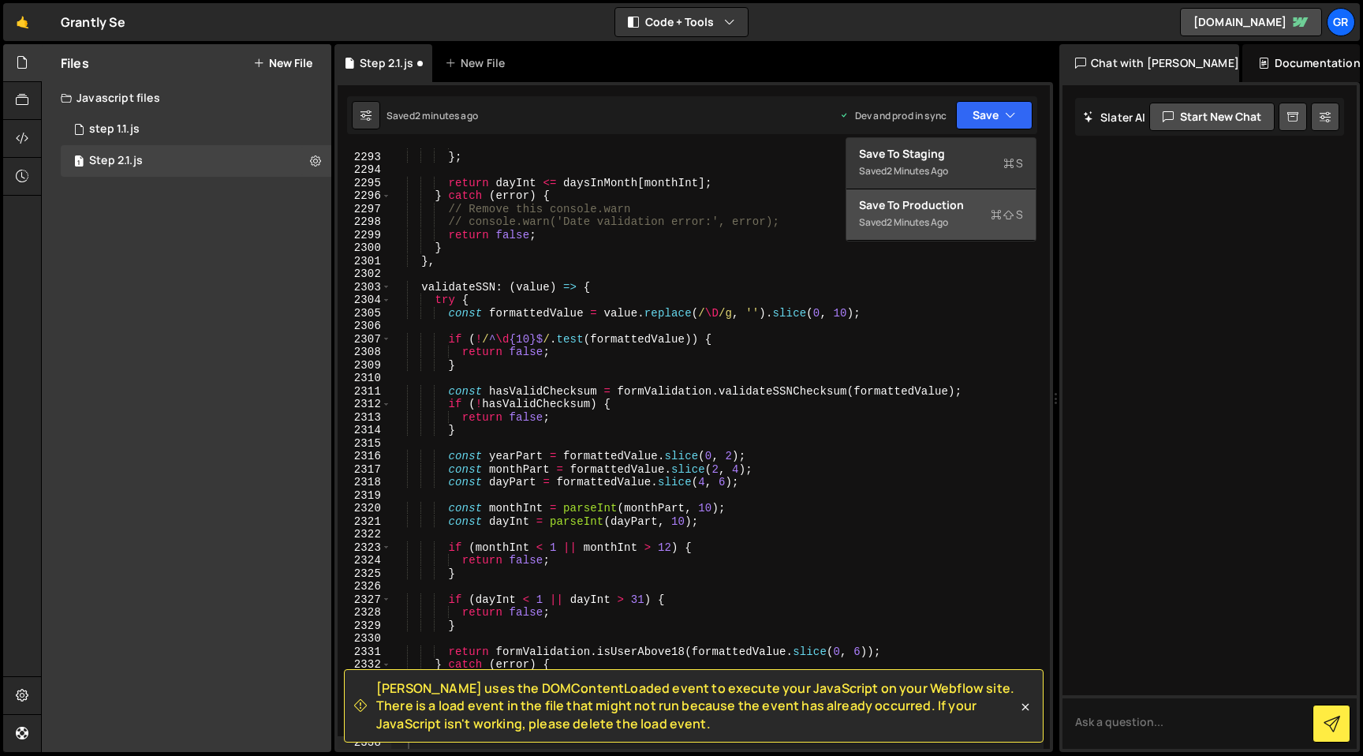
click at [993, 210] on icon at bounding box center [996, 215] width 11 height 16
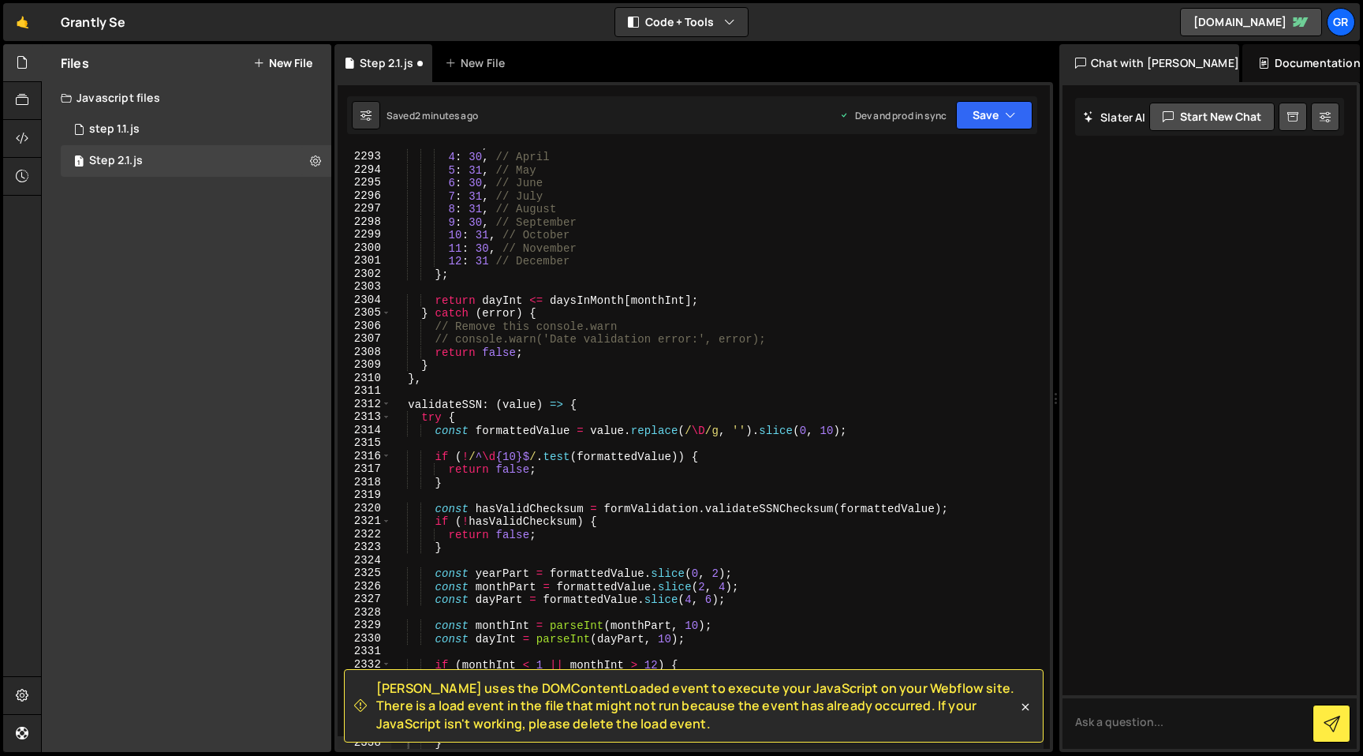
scroll to position [25247, 0]
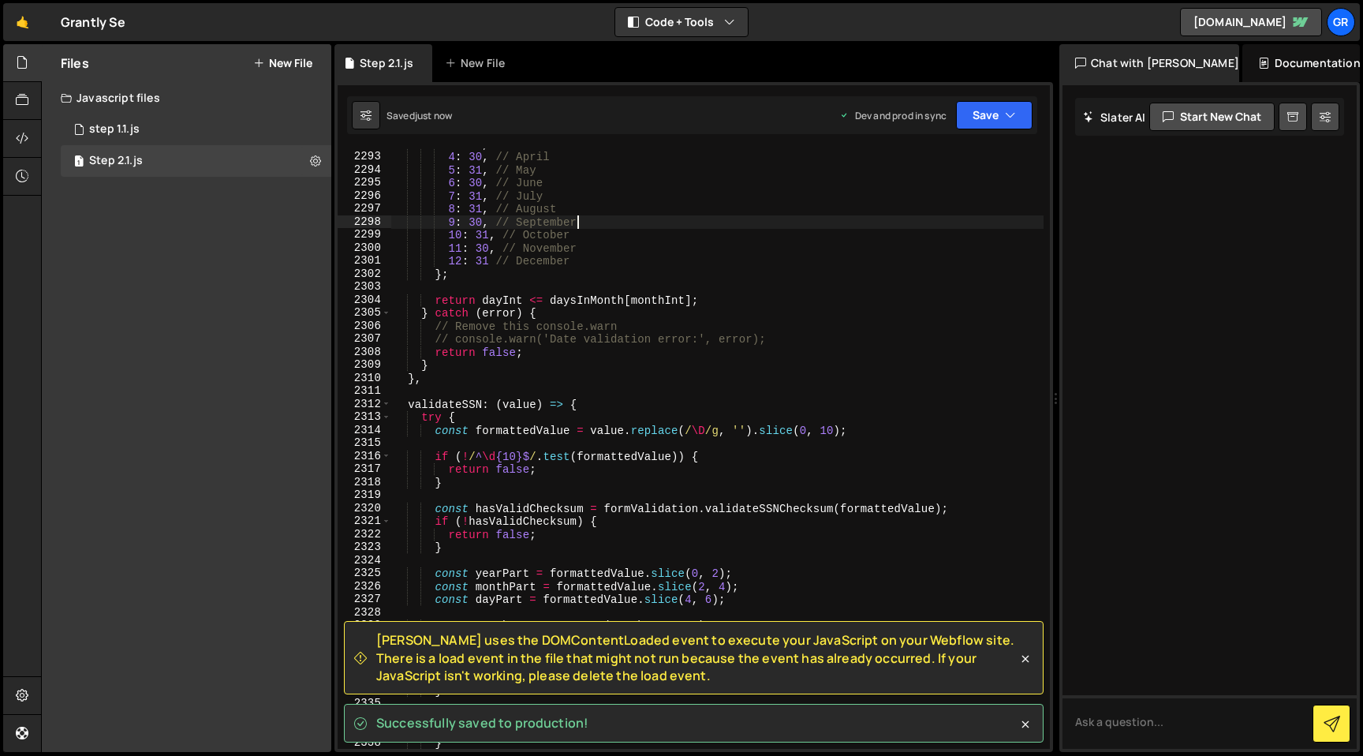
click at [790, 225] on div "3 : 31 , // [DATE] : 30 , // [DATE] : 31 , // [DATE] : 30 , // [DATE] : 31 , //…" at bounding box center [717, 450] width 652 height 626
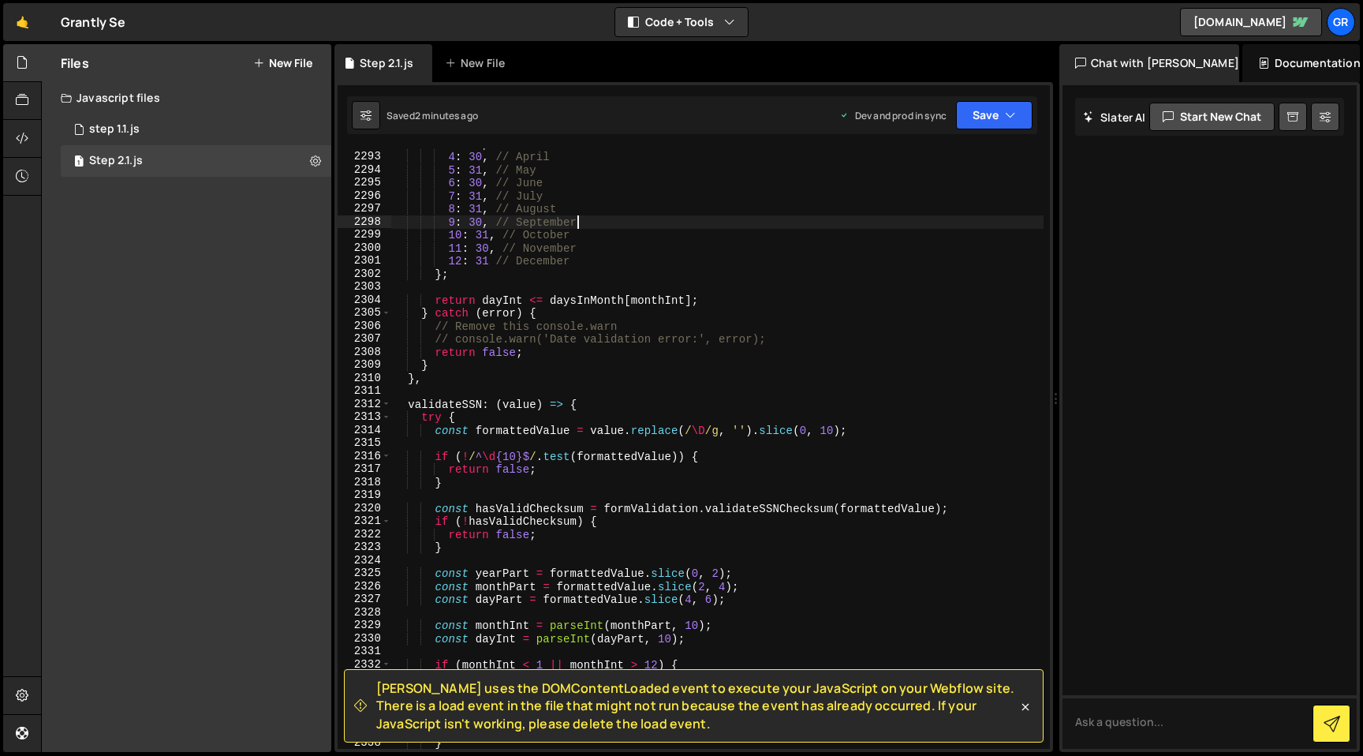
click at [585, 268] on div "3 : 31 , // [DATE] : 30 , // [DATE] : 31 , // [DATE] : 30 , // [DATE] : 31 , //…" at bounding box center [717, 450] width 652 height 626
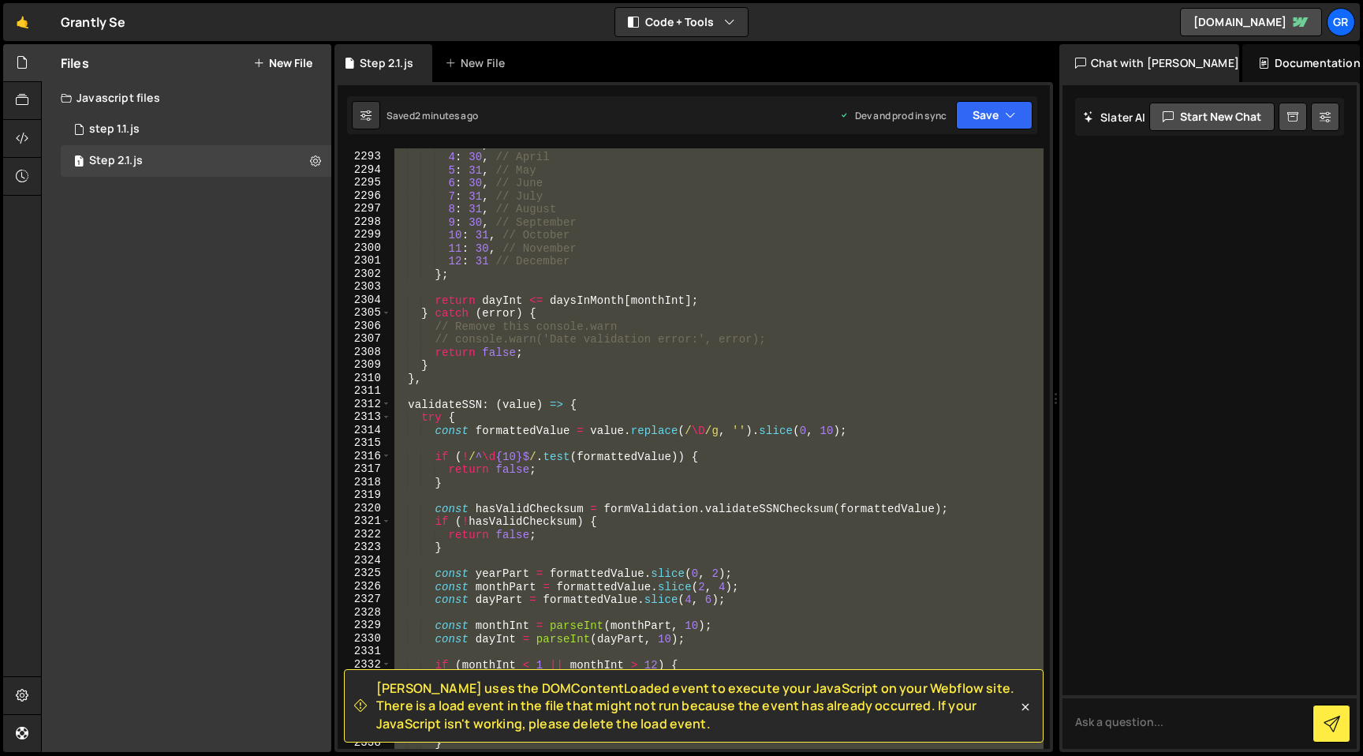
type textarea "};"
paste textarea
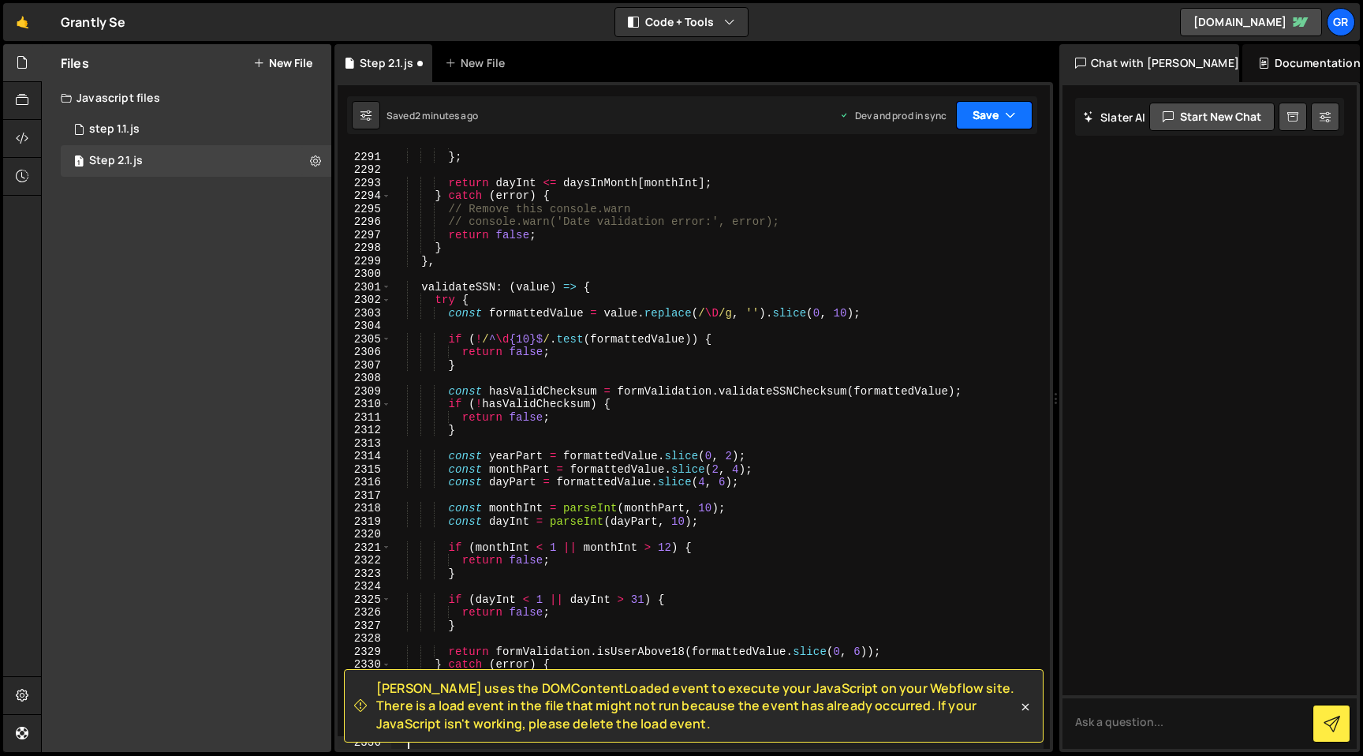
click at [965, 110] on button "Save" at bounding box center [994, 115] width 77 height 28
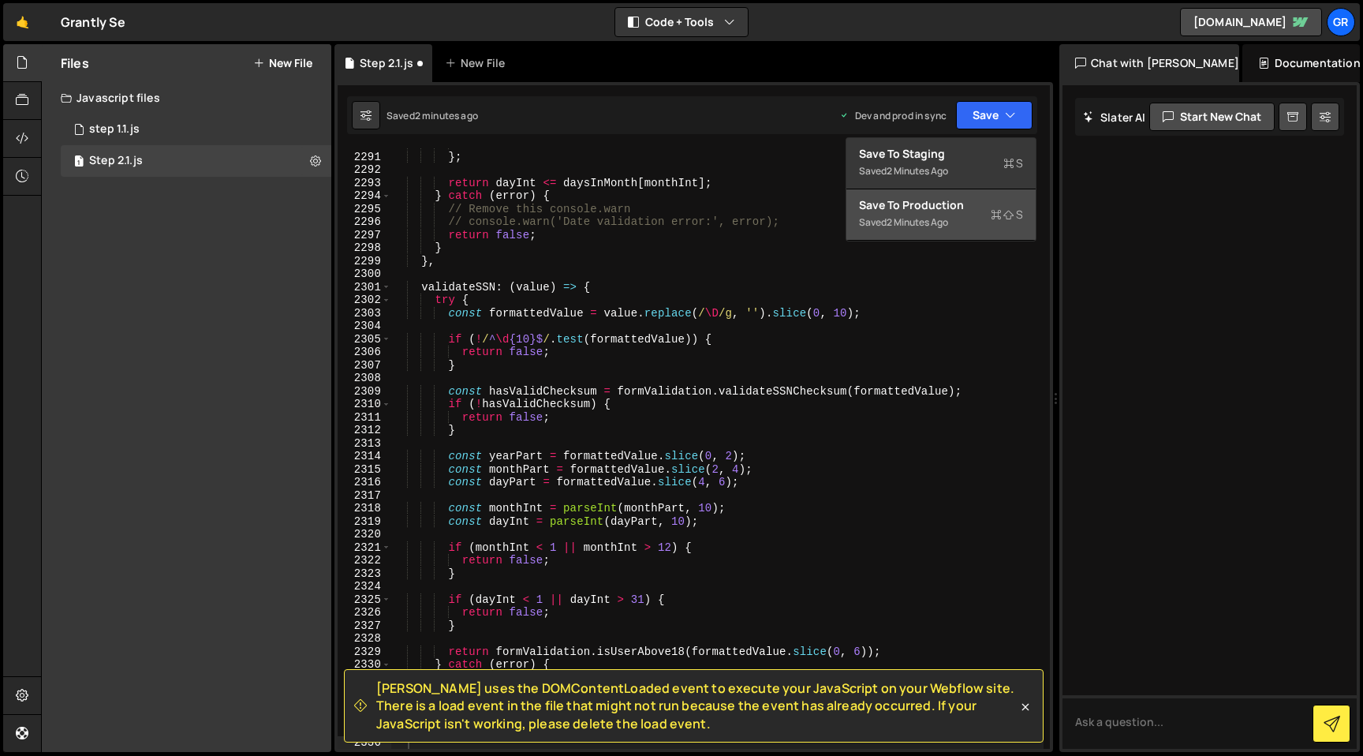
click at [970, 219] on div "Saved 2 minutes ago" at bounding box center [941, 222] width 164 height 19
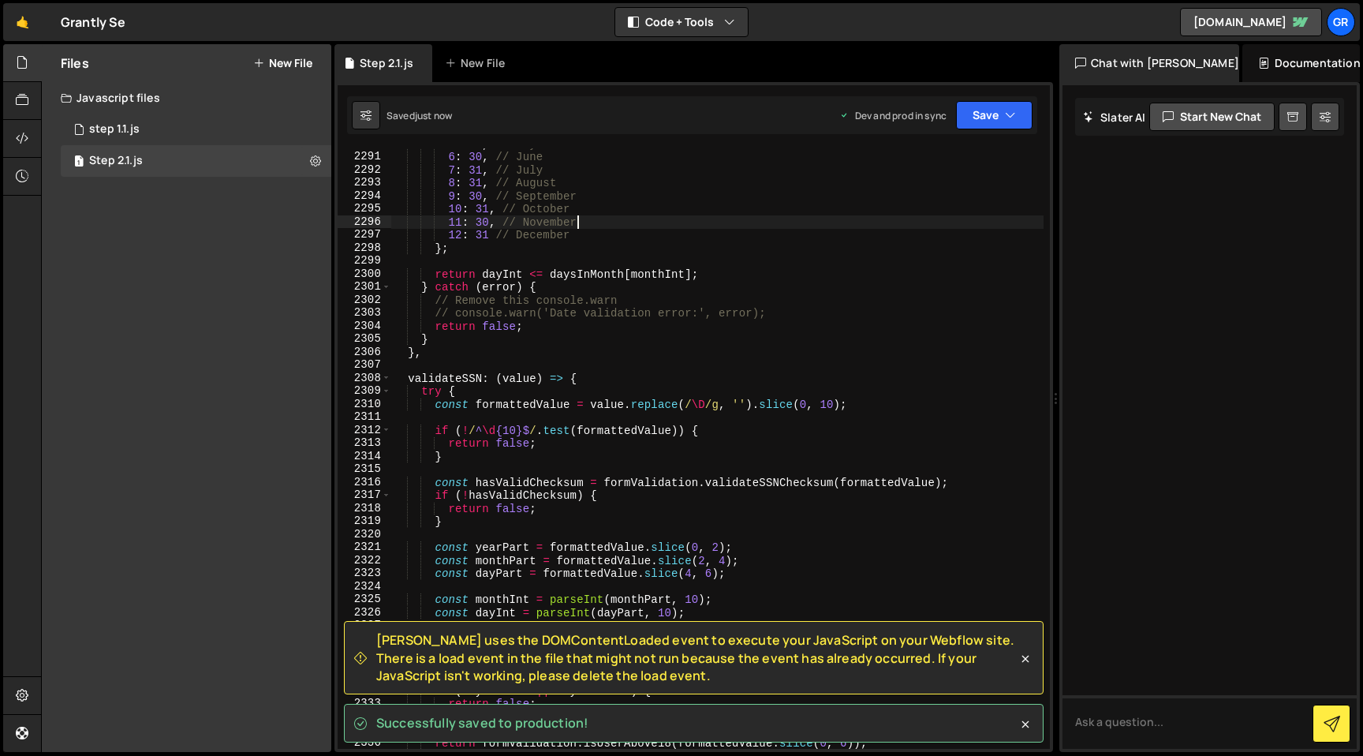
click at [970, 219] on div "5 : 31 , // [DATE] : 30 , // [DATE] : 31 , // [DATE] : 31 , // [DATE] : 30 , //…" at bounding box center [717, 450] width 652 height 626
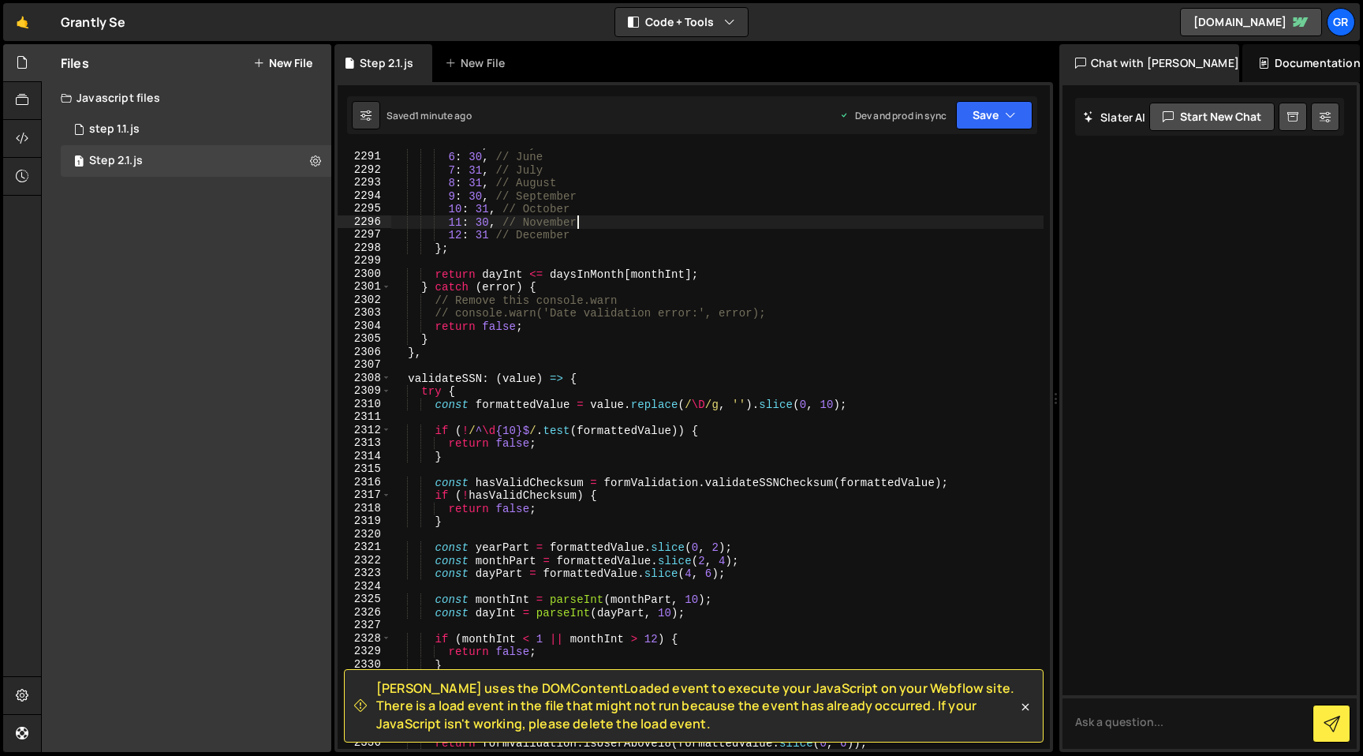
click at [672, 330] on div "5 : 31 , // [DATE] : 30 , // [DATE] : 31 , // [DATE] : 31 , // [DATE] : 30 , //…" at bounding box center [717, 450] width 652 height 626
type textarea "return false;"
